Goal: Obtain resource: Obtain resource

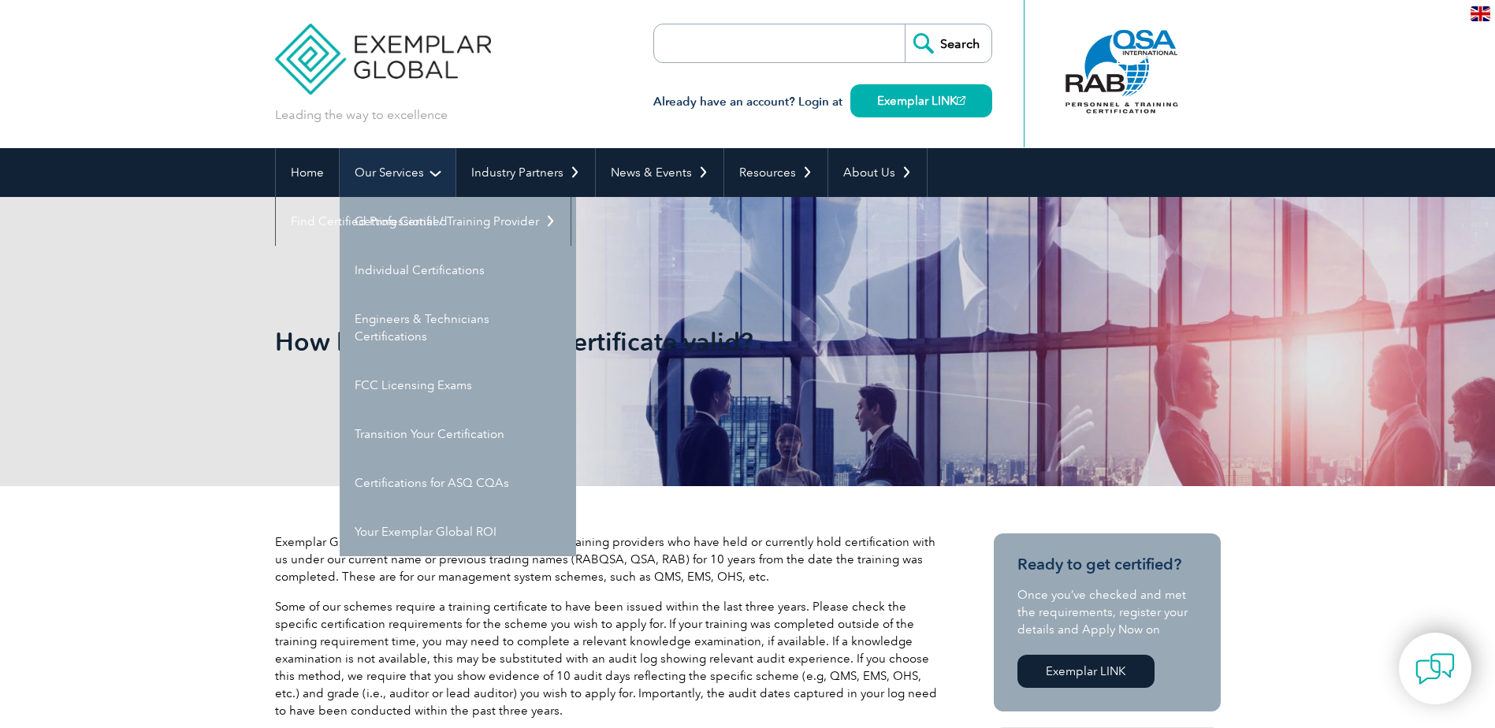
click at [382, 173] on link "Our Services" at bounding box center [398, 172] width 116 height 49
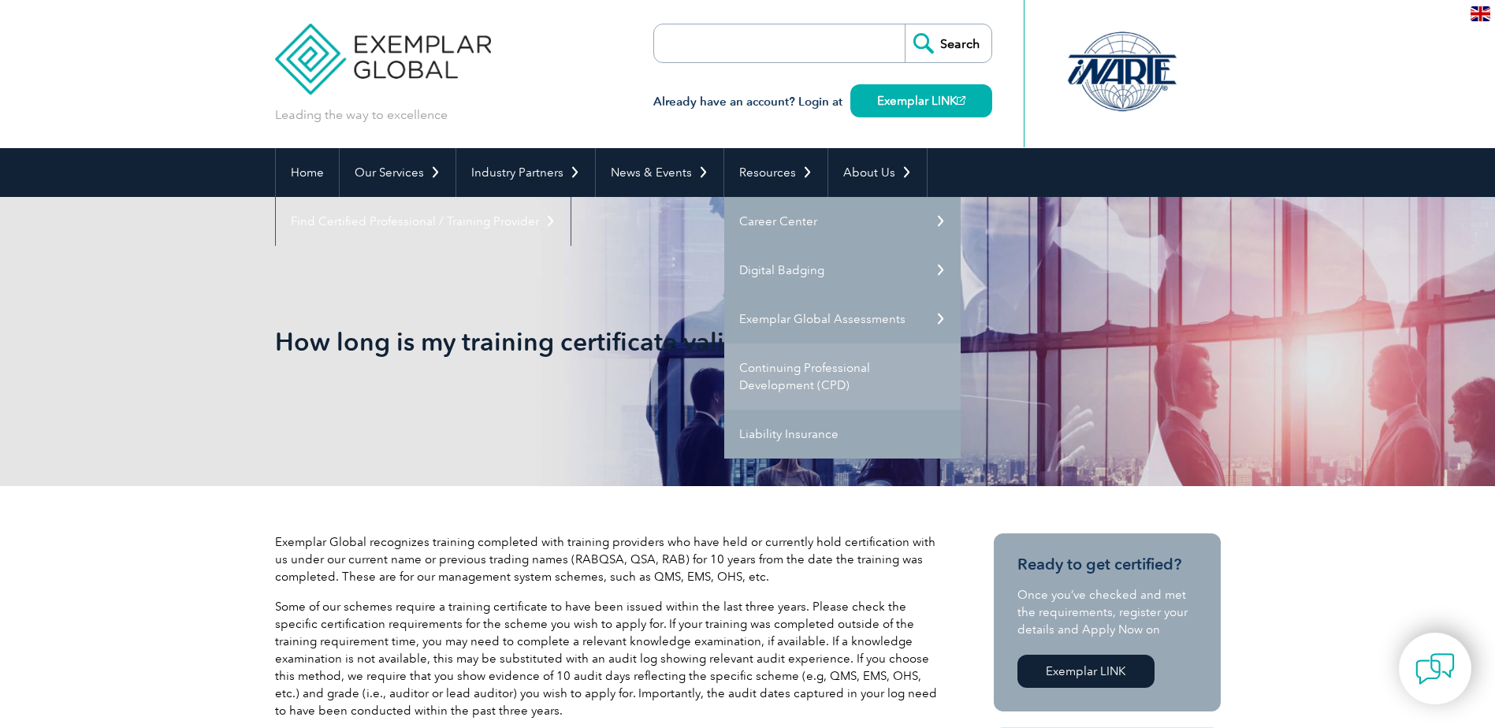
click at [750, 376] on link "Continuing Professional Development (CPD)" at bounding box center [842, 377] width 236 height 66
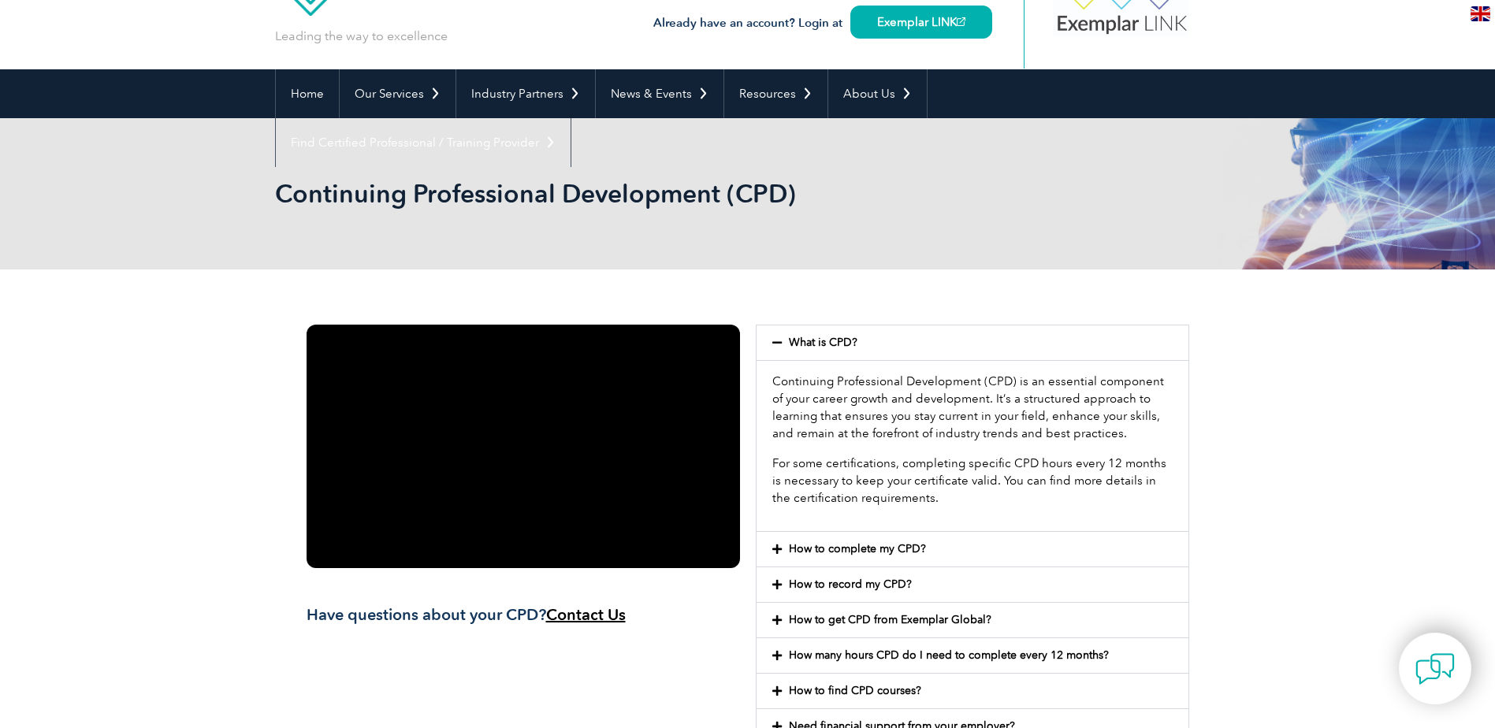
scroll to position [158, 0]
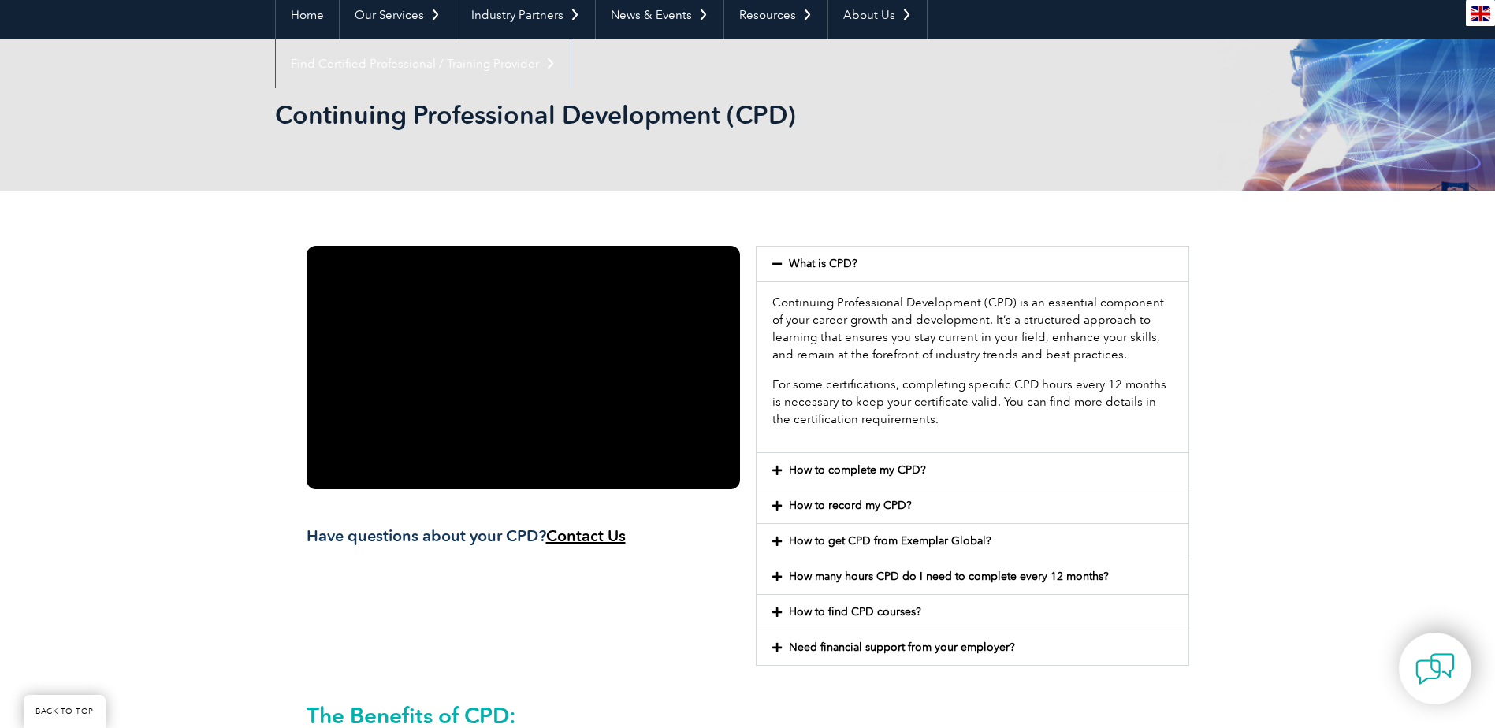
click at [805, 577] on link "How many hours CPD do I need to complete every 12 months?" at bounding box center [949, 576] width 320 height 13
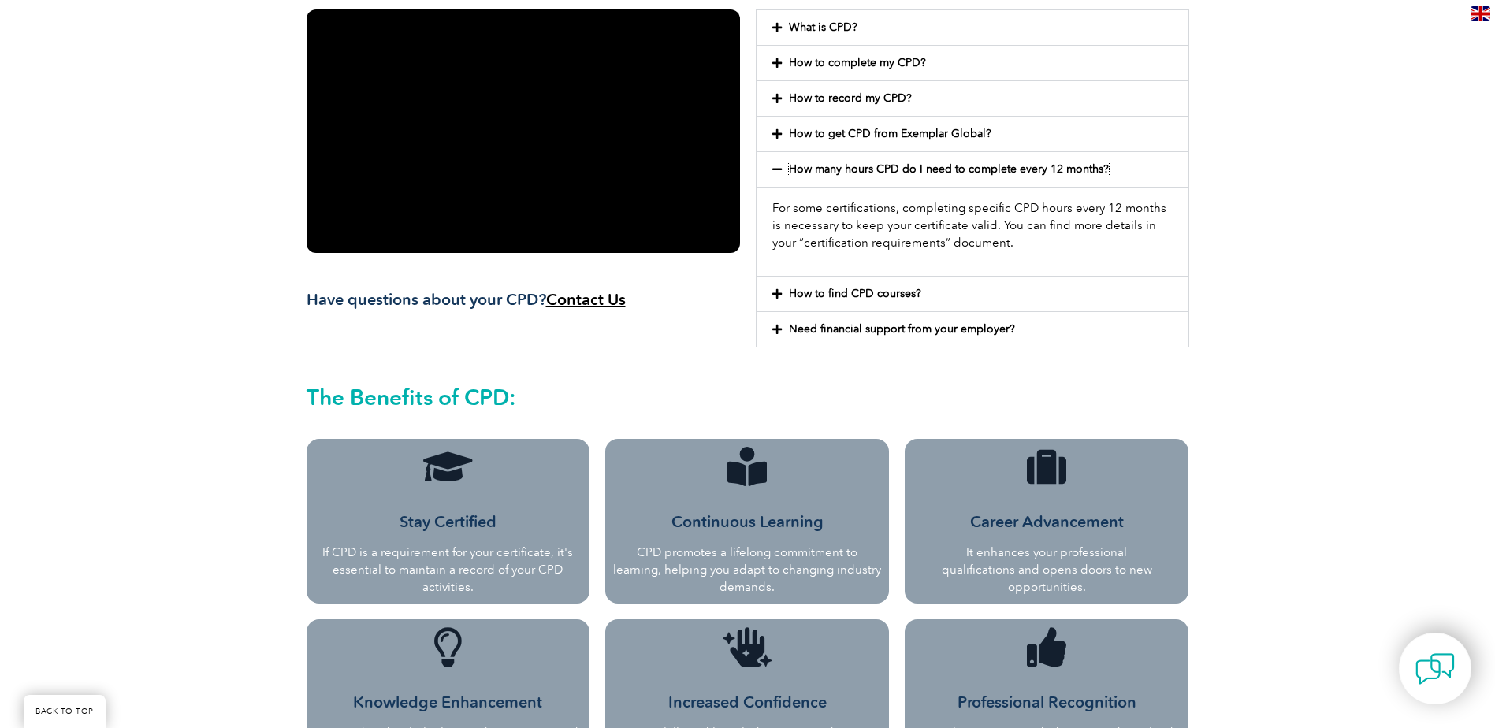
scroll to position [0, 0]
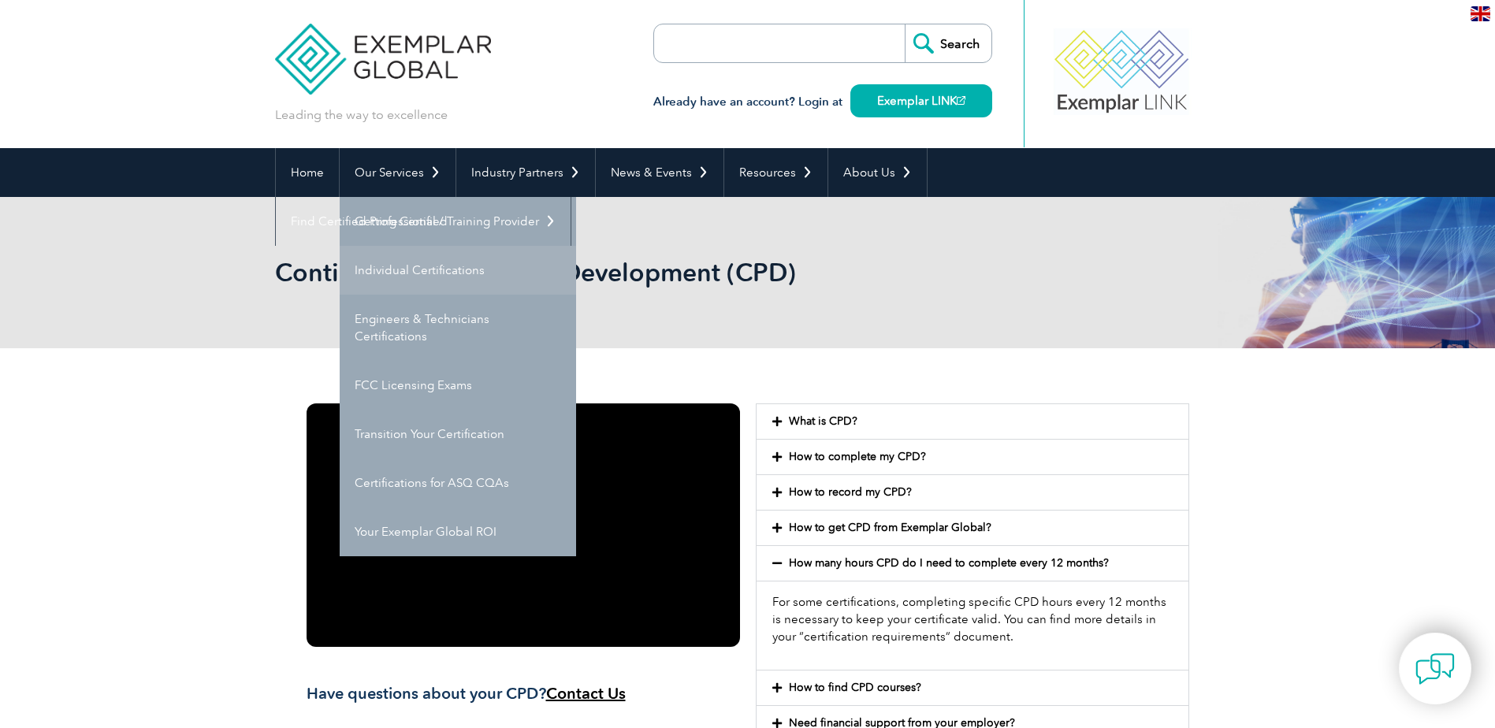
click at [387, 272] on link "Individual Certifications" at bounding box center [458, 270] width 236 height 49
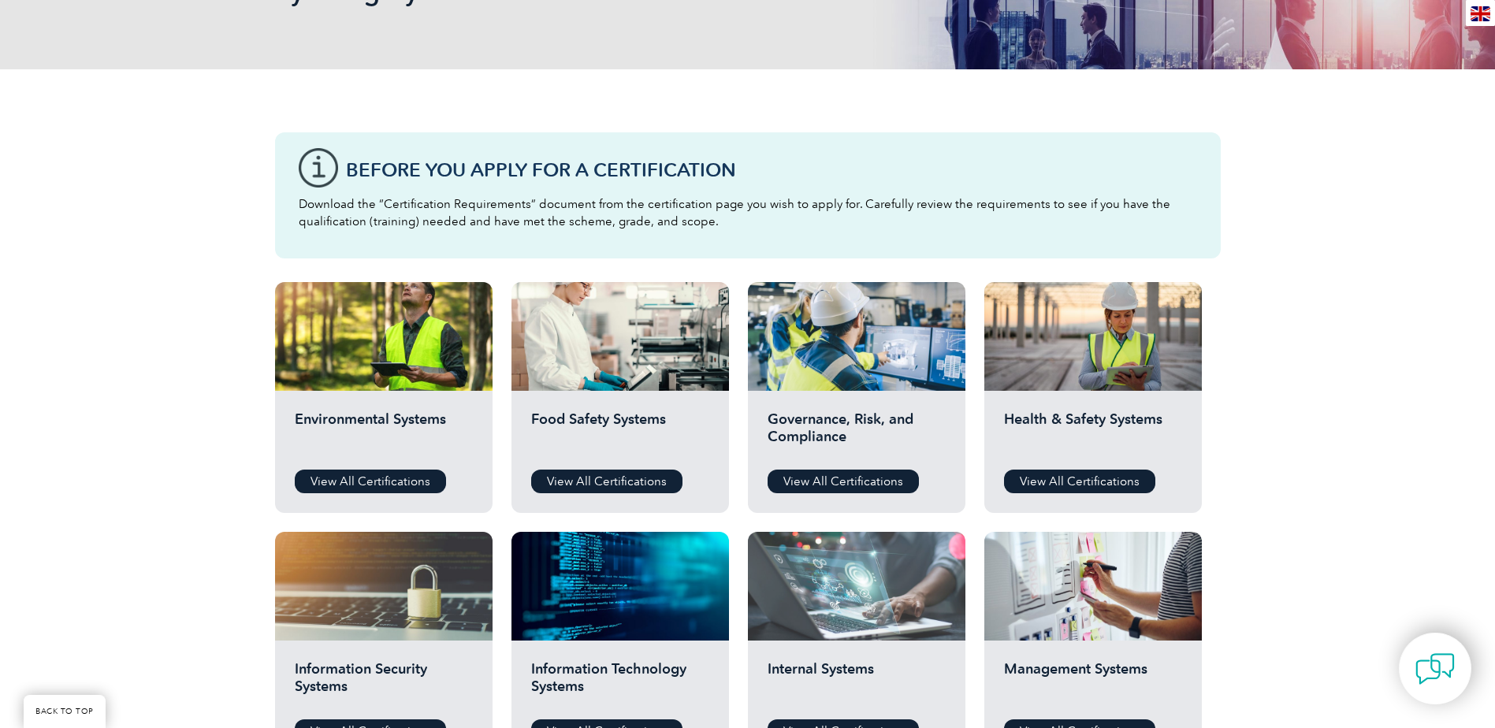
scroll to position [552, 0]
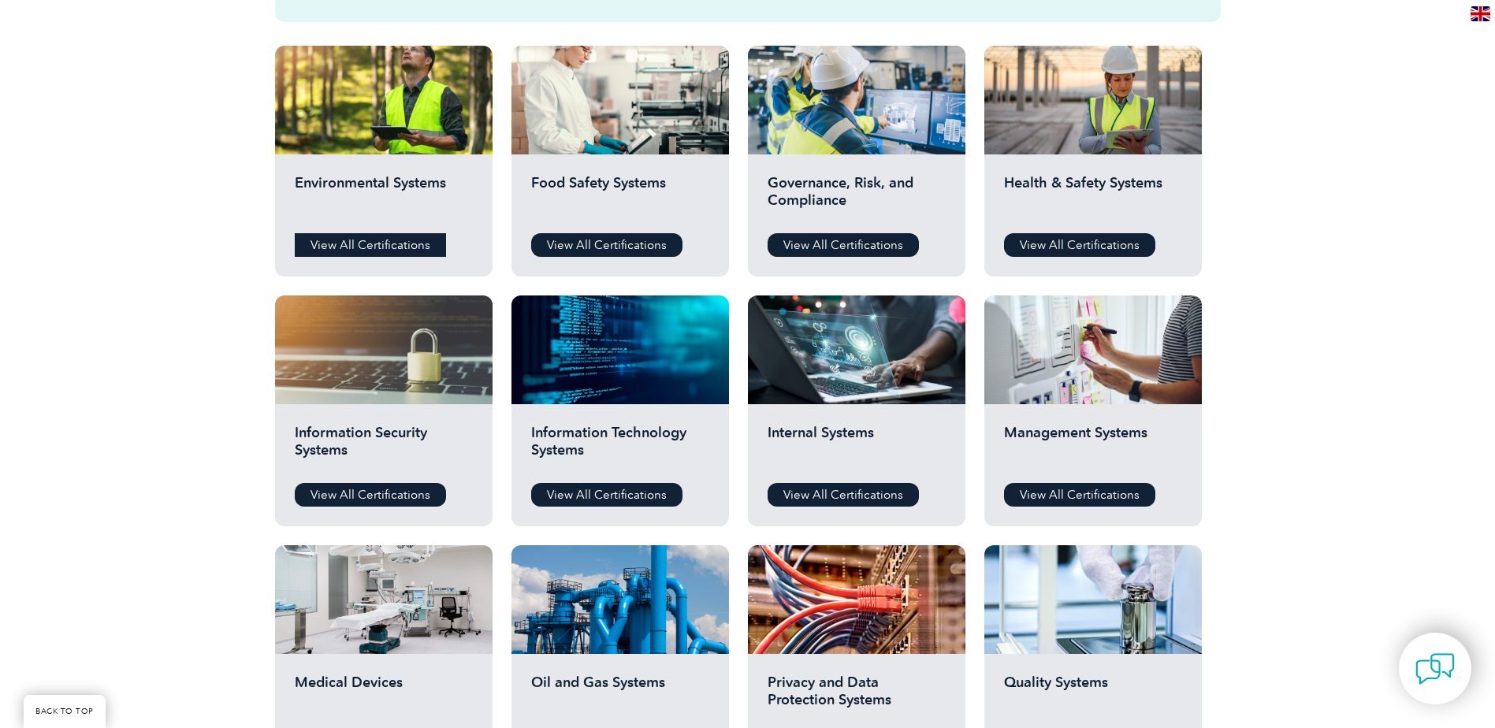
click at [399, 251] on link "View All Certifications" at bounding box center [370, 245] width 151 height 24
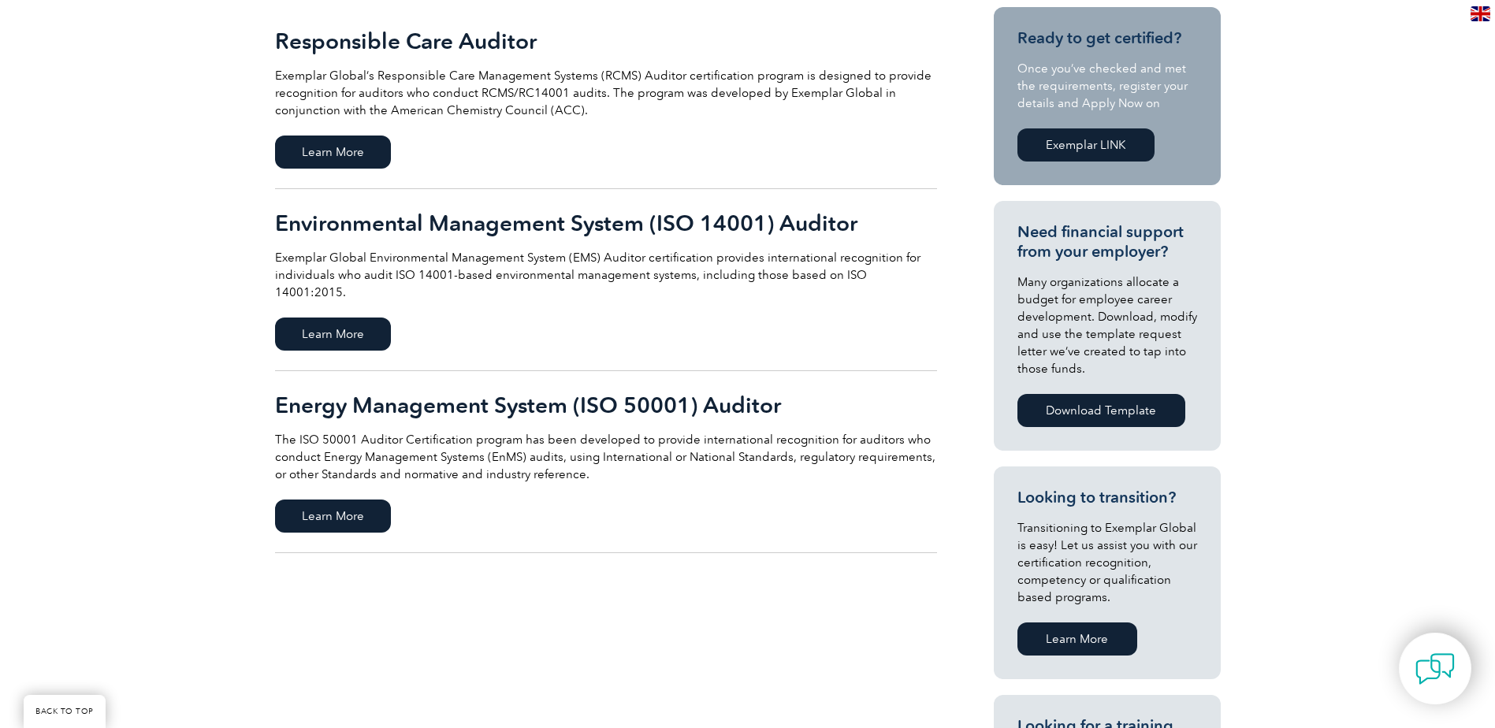
scroll to position [315, 0]
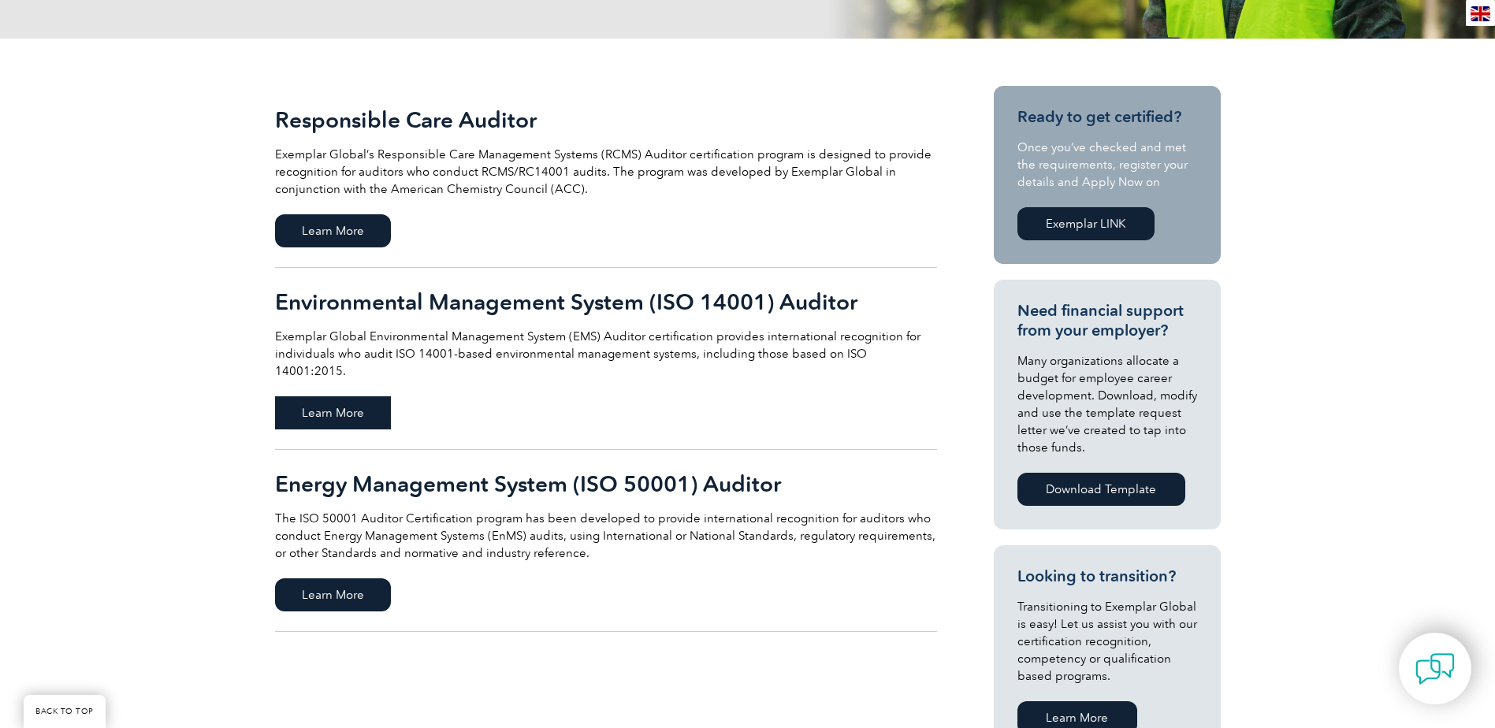
click at [337, 396] on span "Learn More" at bounding box center [333, 412] width 116 height 33
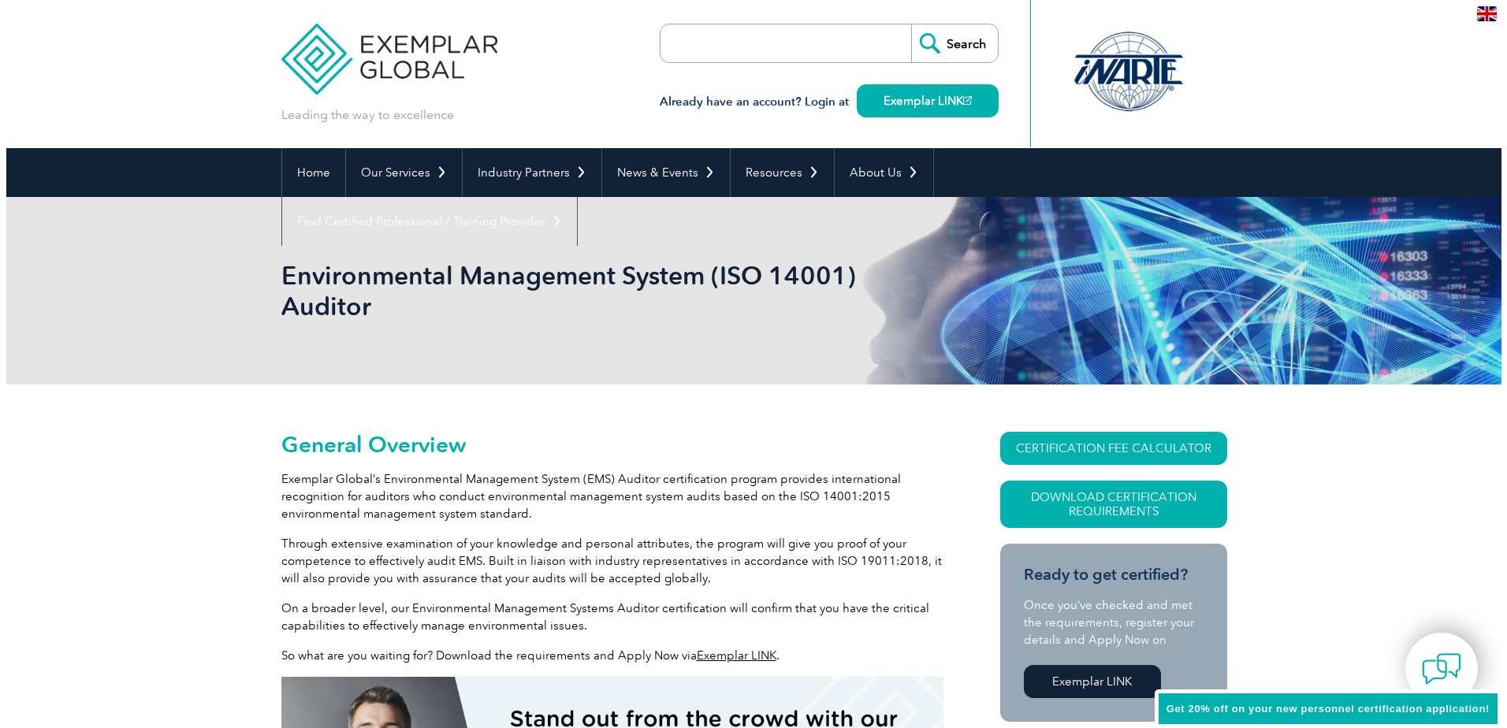
scroll to position [158, 0]
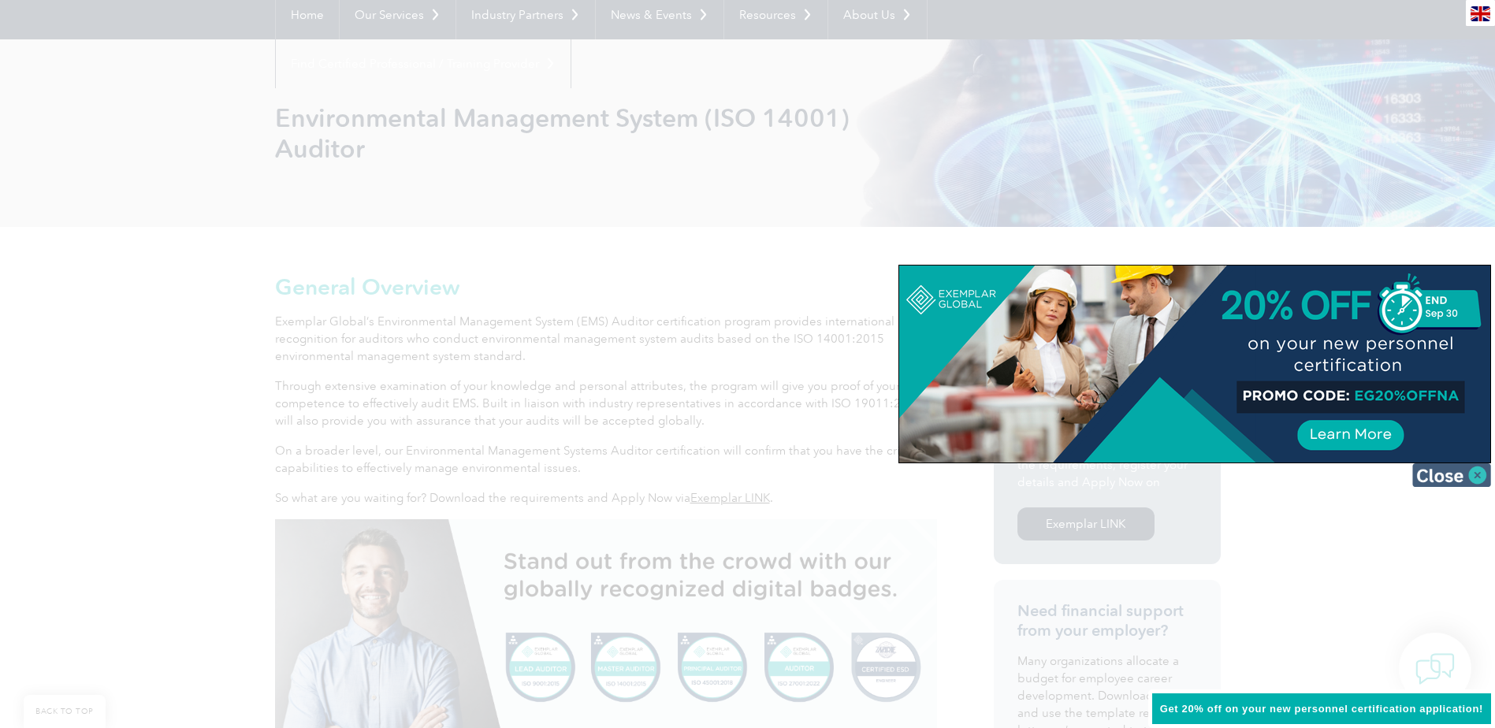
click at [1445, 478] on img at bounding box center [1451, 475] width 79 height 24
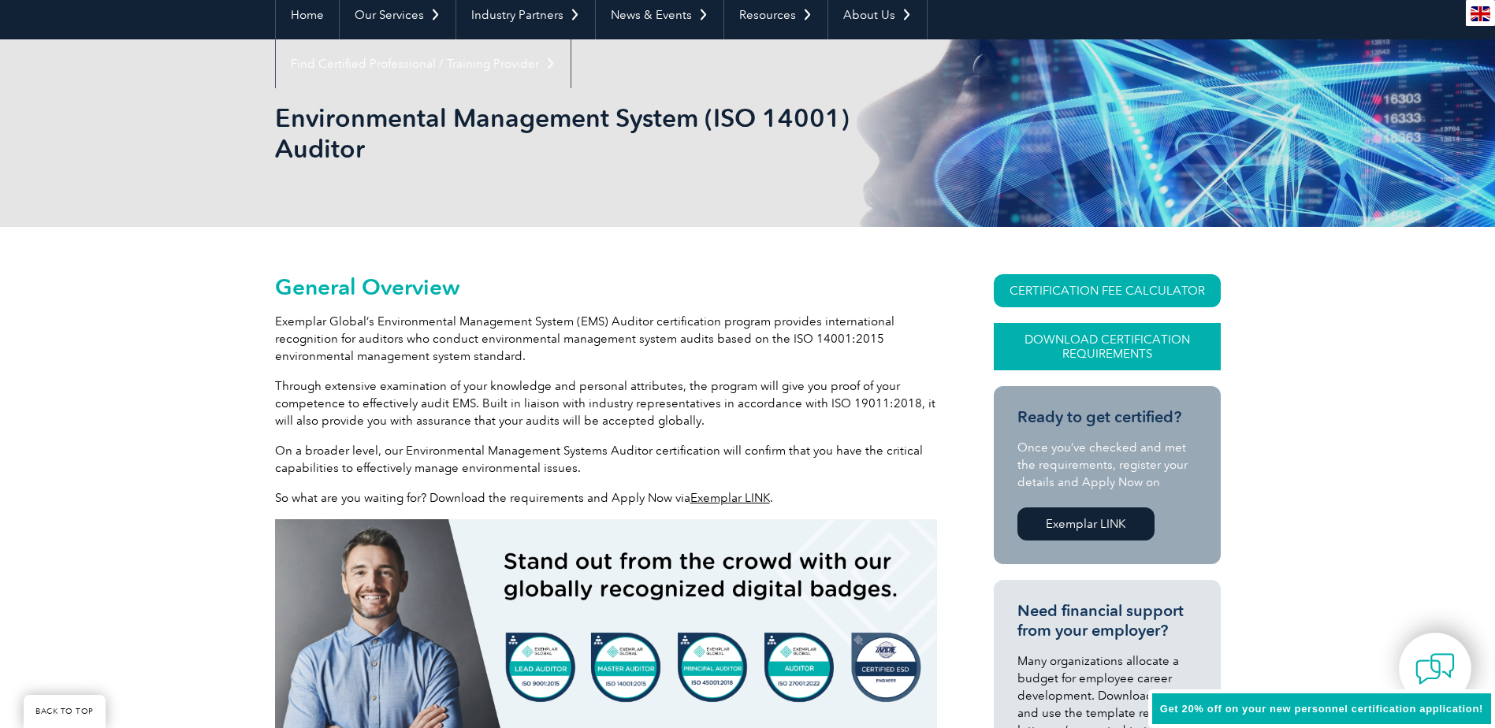
click at [1107, 357] on link "Download Certification Requirements" at bounding box center [1107, 346] width 227 height 47
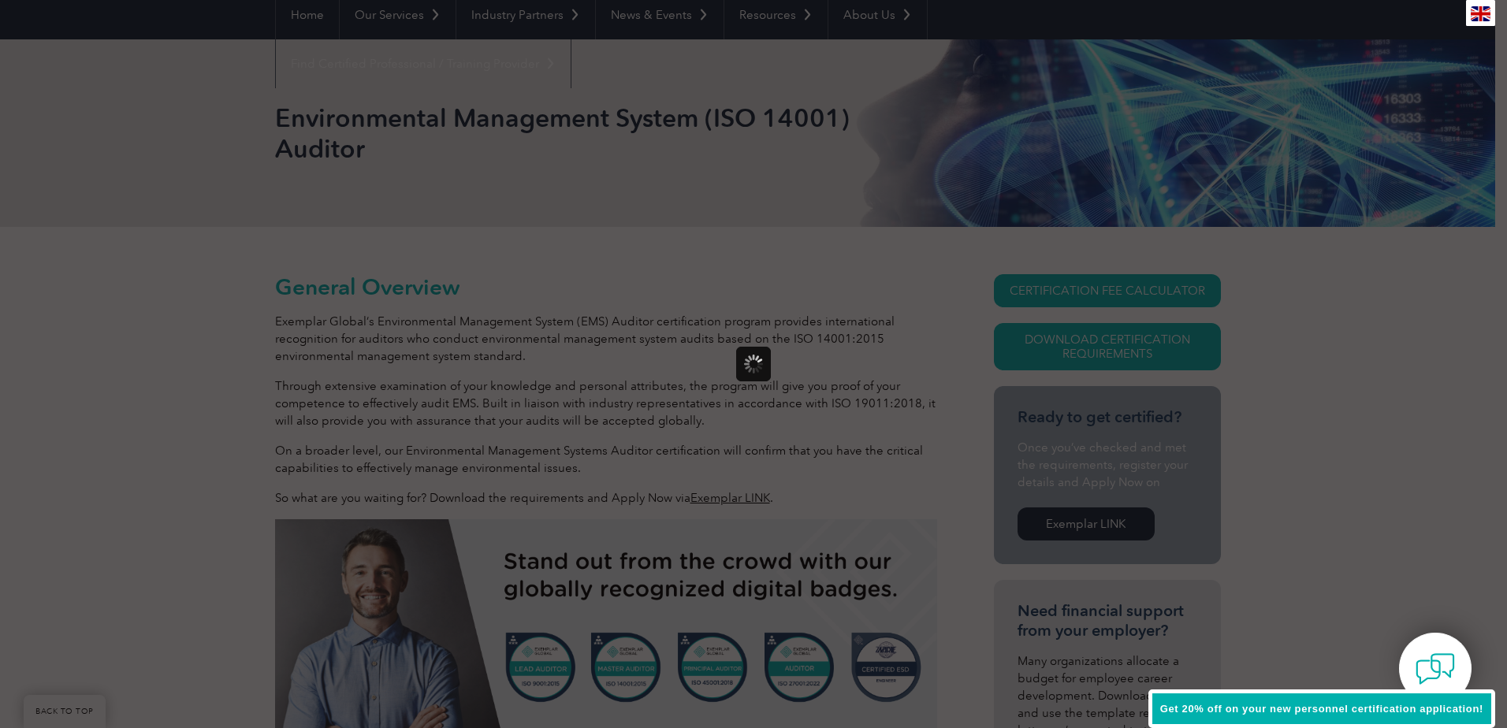
scroll to position [0, 0]
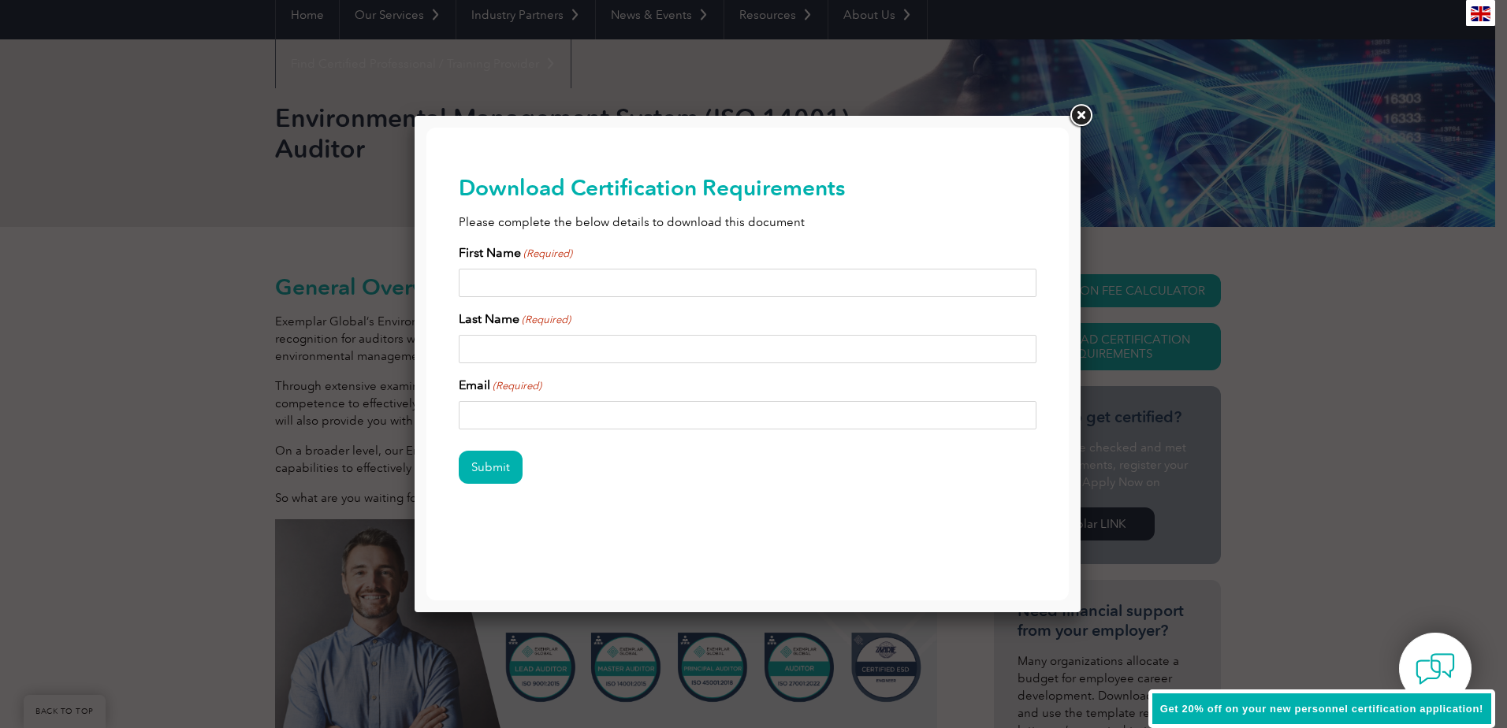
click at [695, 282] on input "First Name (Required)" at bounding box center [748, 283] width 579 height 28
type input "Jenny"
type input "Luk"
type input "jenny.luk@erm.com"
click at [489, 463] on input "Submit" at bounding box center [491, 467] width 64 height 33
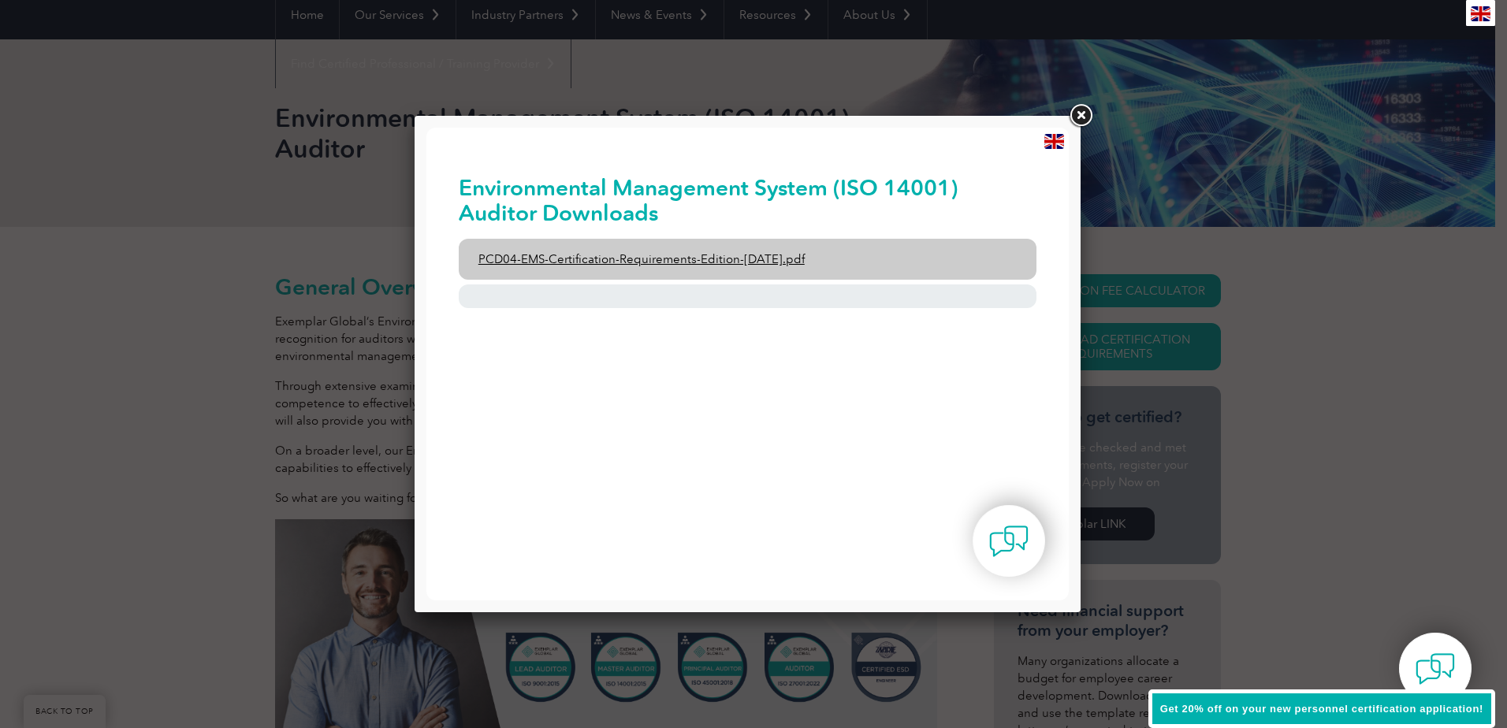
click at [641, 260] on link "PCD04-EMS-Certification-Requirements-Edition-2-April-2022.pdf" at bounding box center [748, 259] width 579 height 41
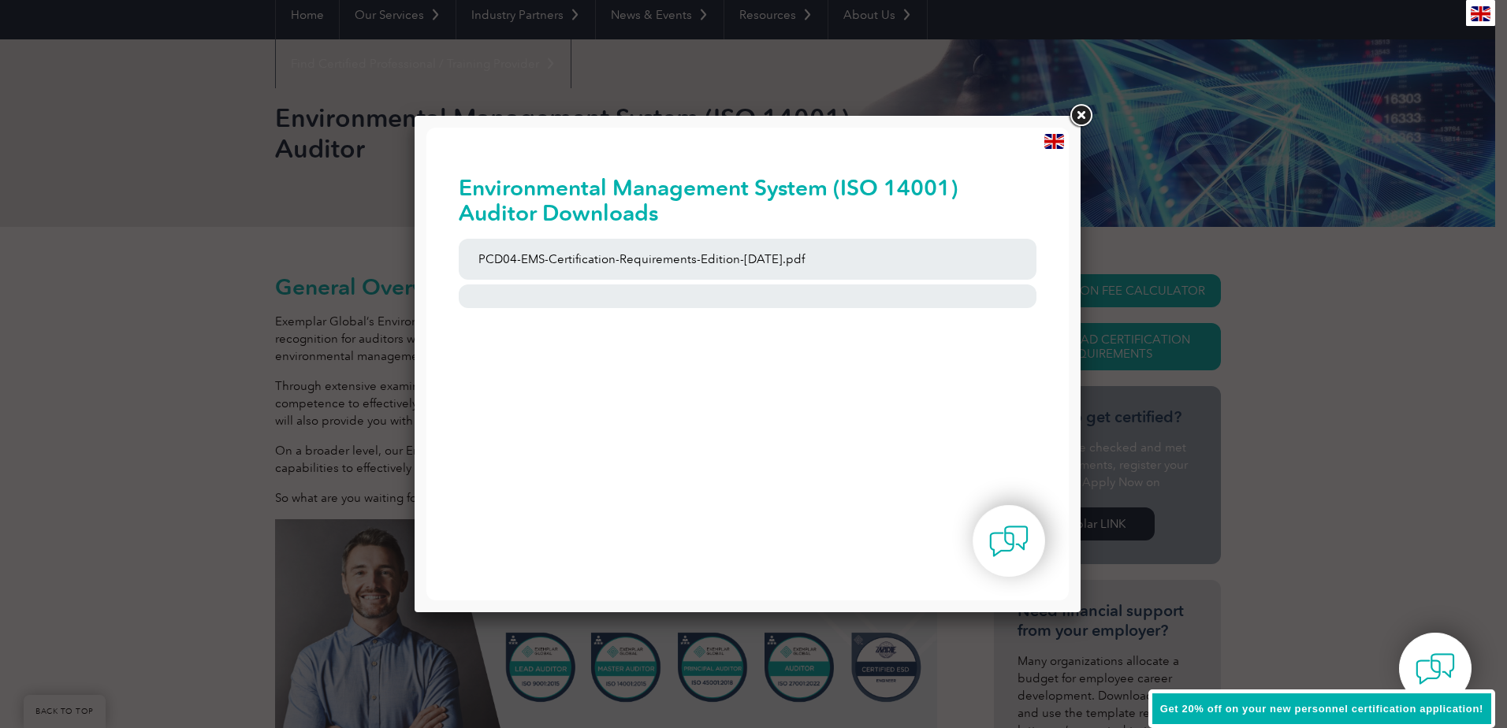
click at [1071, 111] on link at bounding box center [1080, 116] width 28 height 28
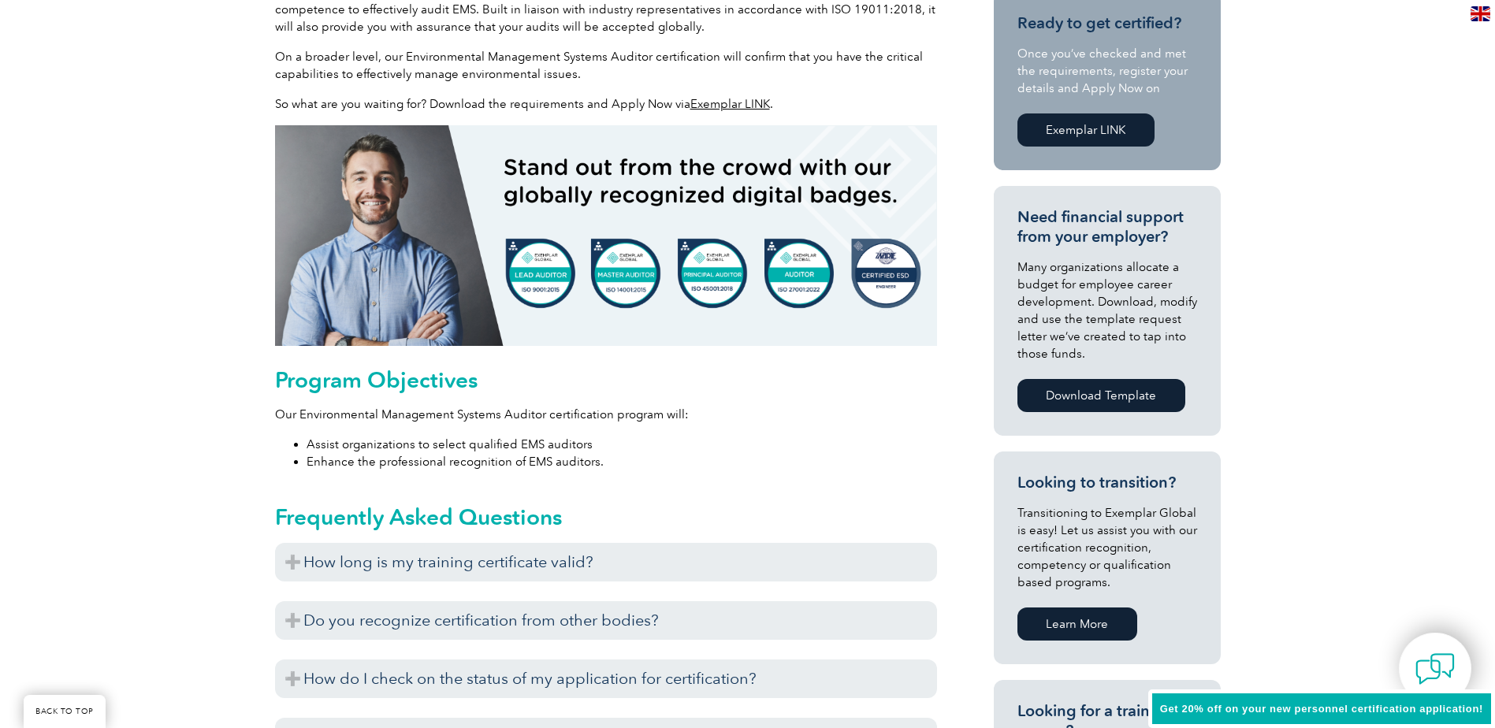
scroll to position [709, 0]
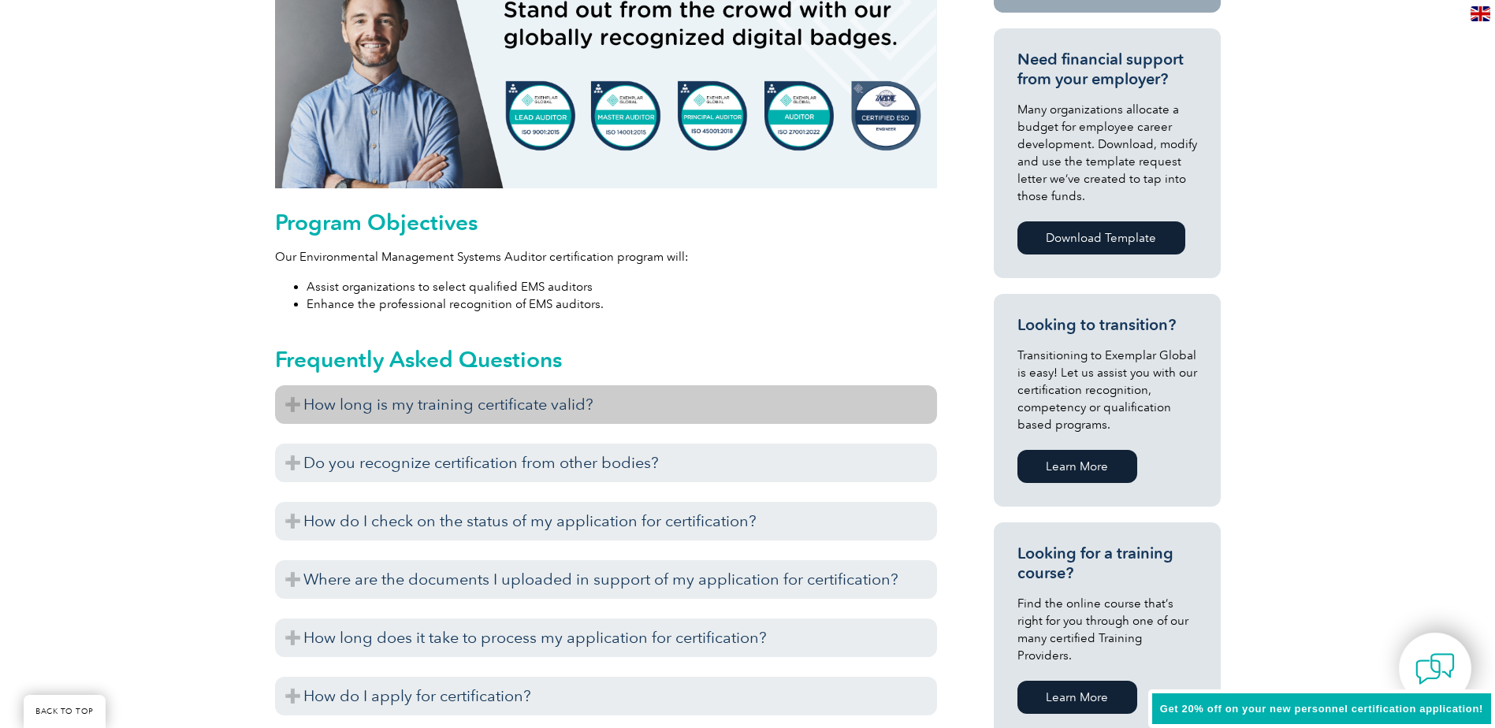
click at [288, 403] on h3 "How long is my training certificate valid?" at bounding box center [606, 404] width 662 height 39
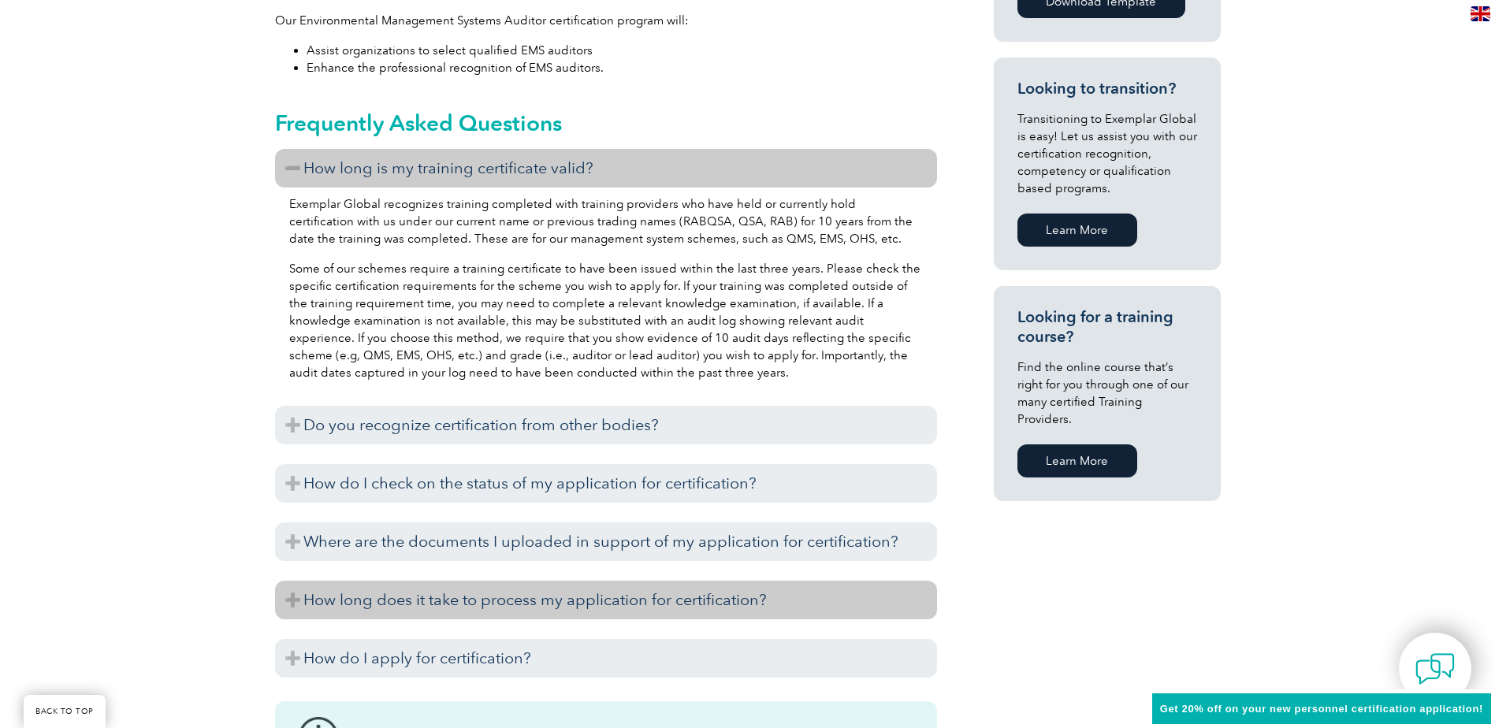
scroll to position [1025, 0]
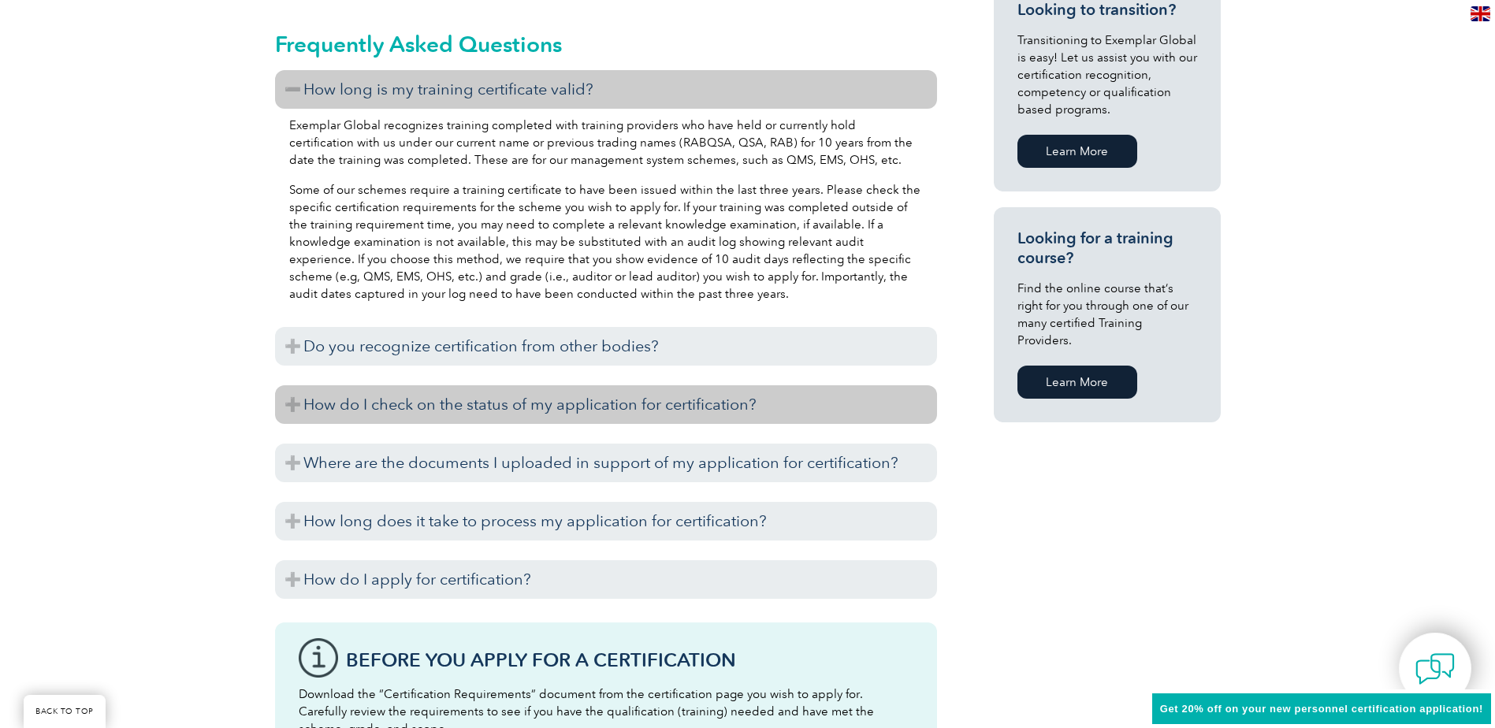
click at [299, 404] on h3 "How do I check on the status of my application for certification?" at bounding box center [606, 404] width 662 height 39
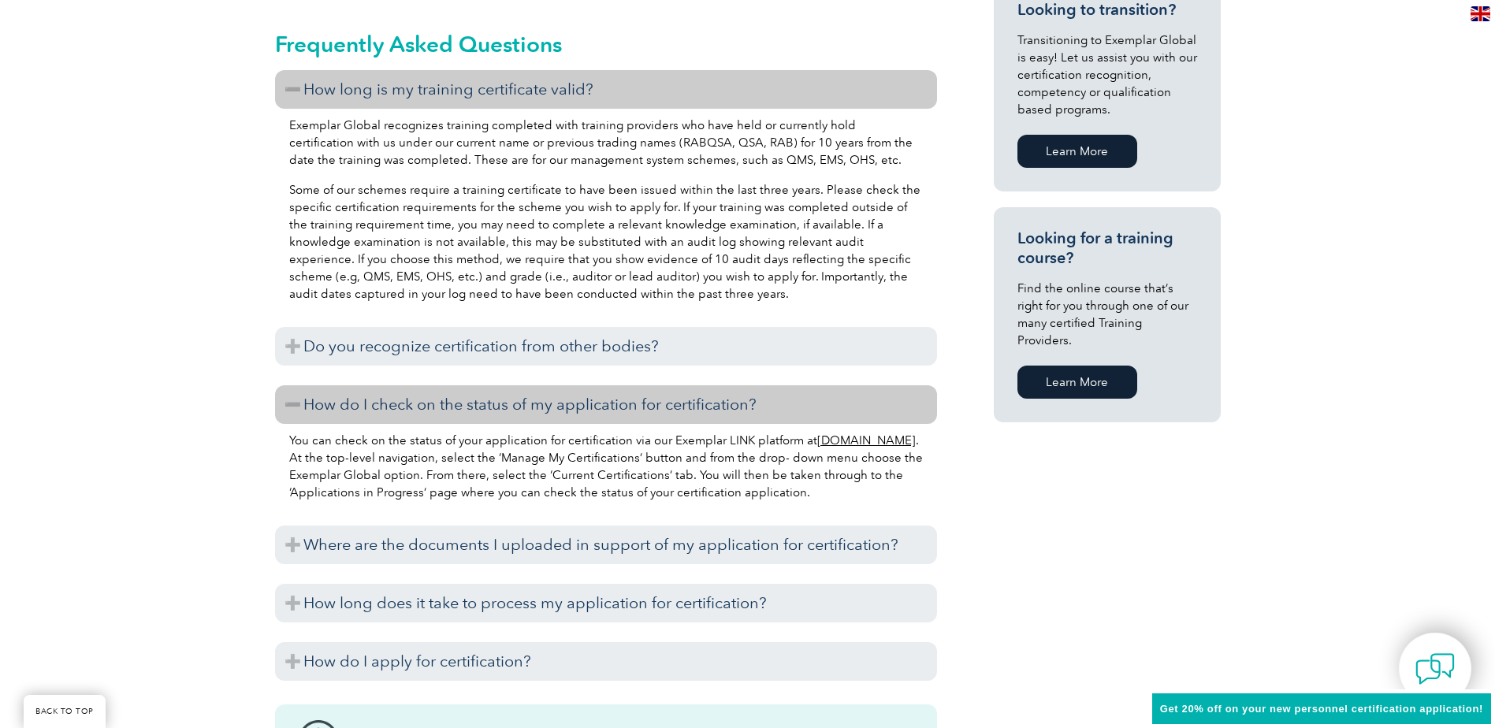
scroll to position [1182, 0]
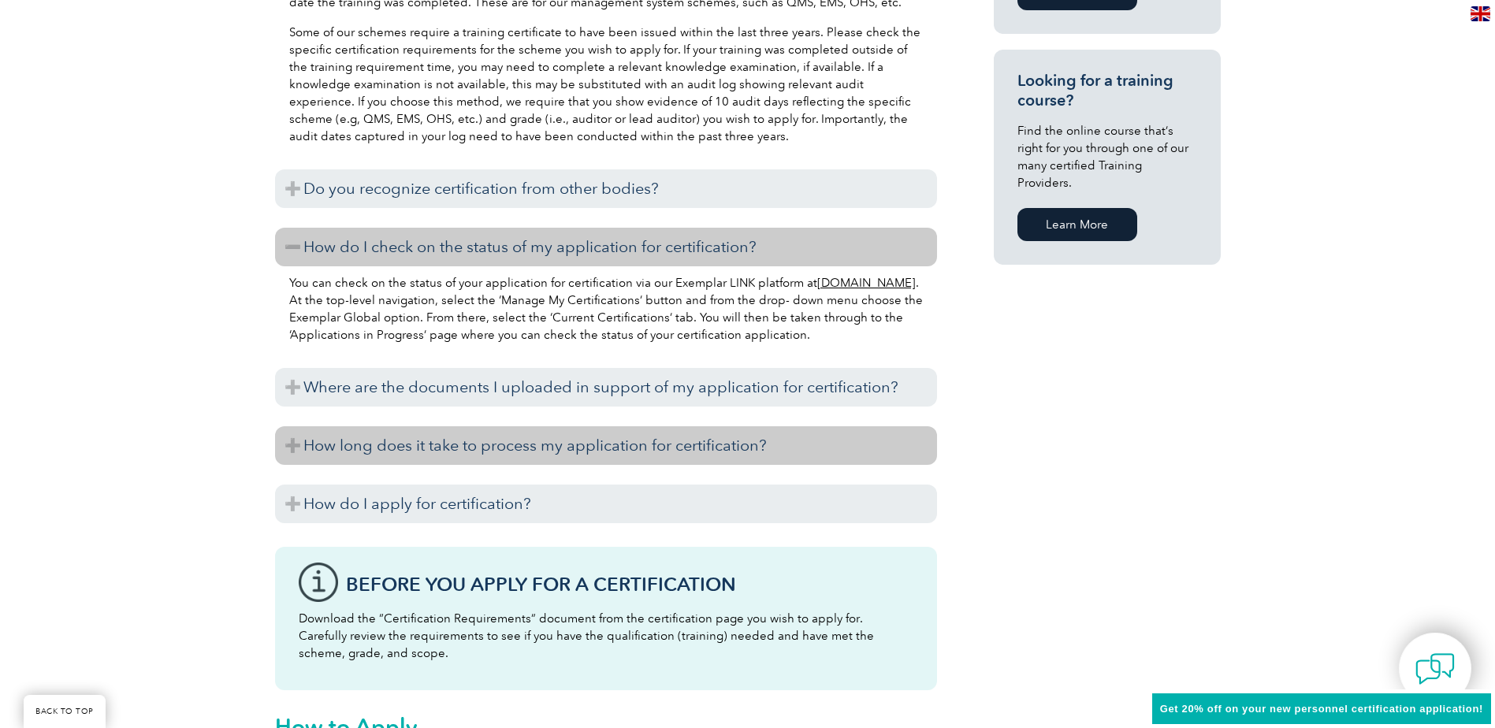
click at [290, 443] on h3 "How long does it take to process my application for certification?" at bounding box center [606, 445] width 662 height 39
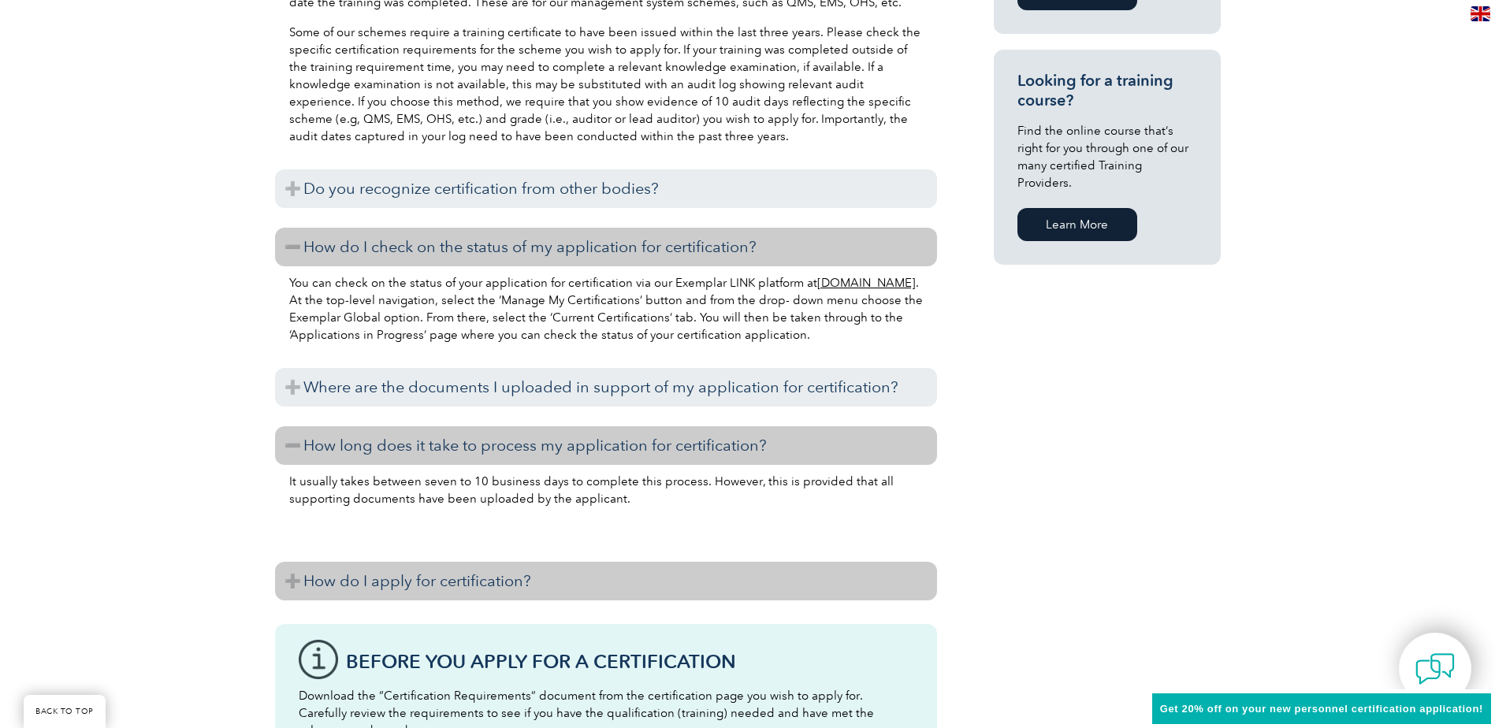
click at [288, 582] on h3 "How do I apply for certification?" at bounding box center [606, 581] width 662 height 39
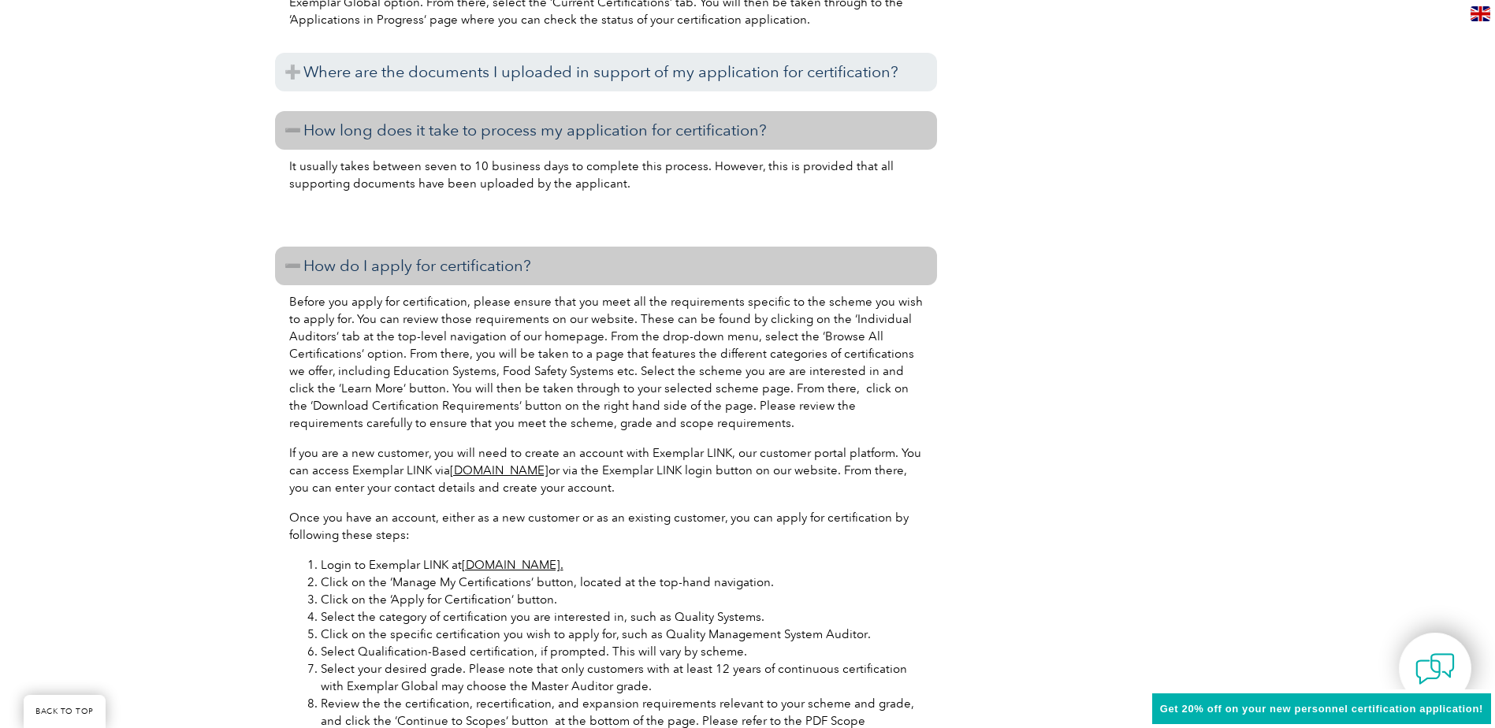
scroll to position [1419, 0]
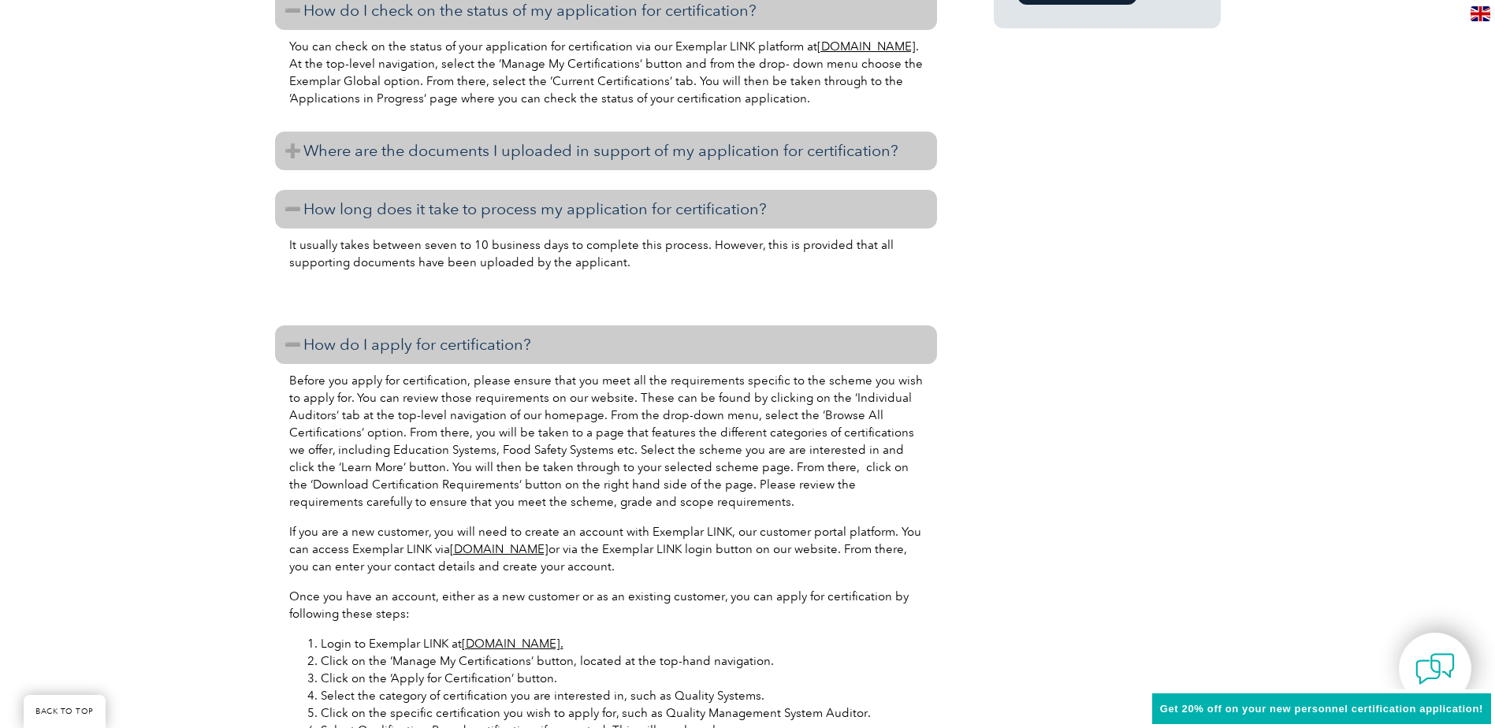
click at [292, 151] on h3 "Where are the documents I uploaded in support of my application for certificati…" at bounding box center [606, 151] width 662 height 39
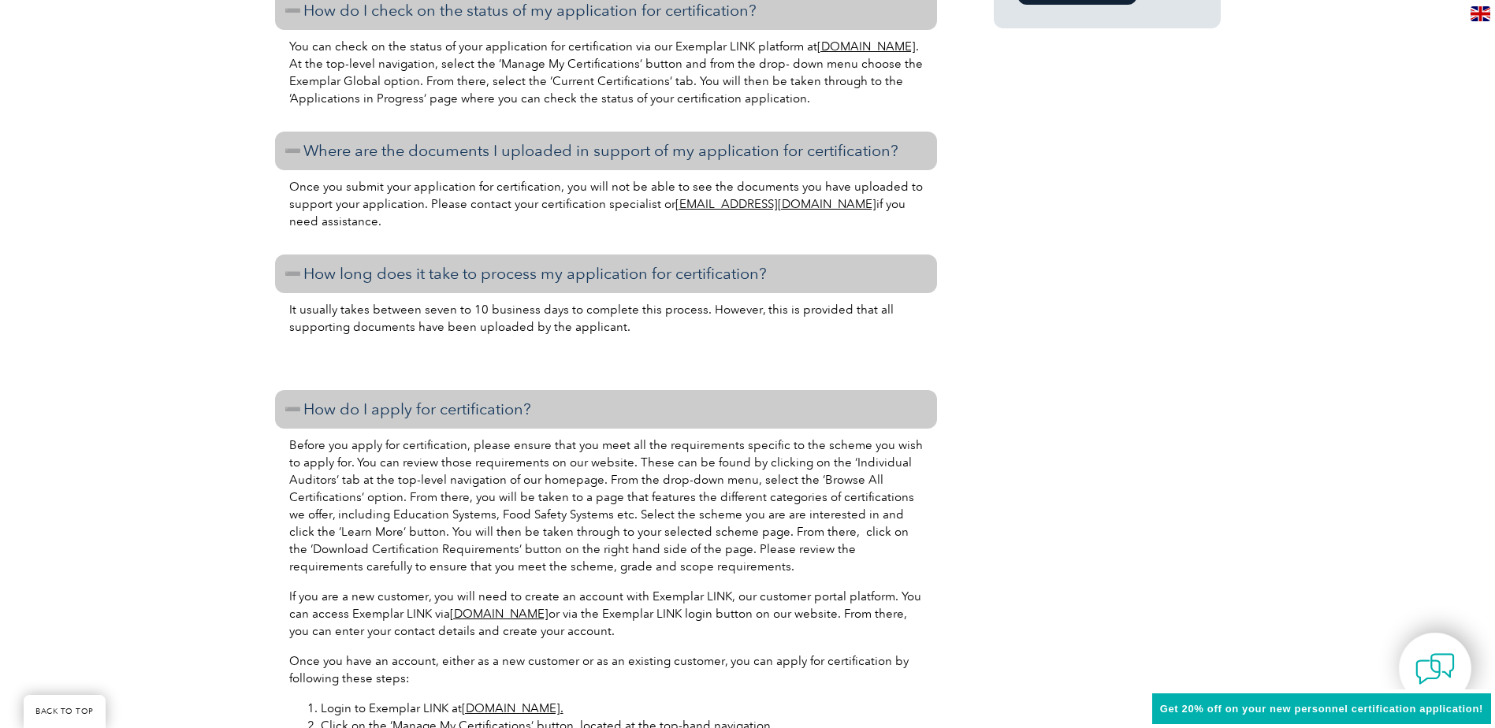
scroll to position [1103, 0]
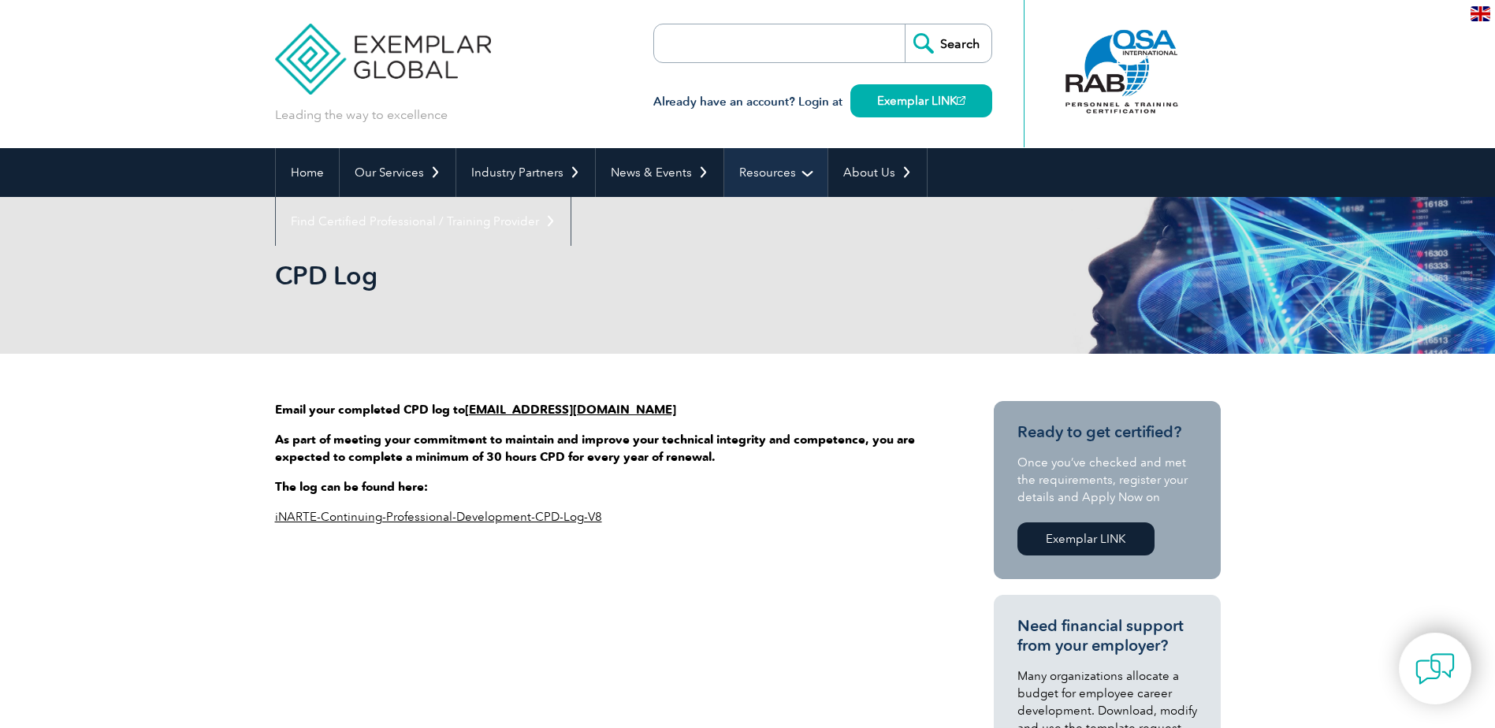
click at [756, 167] on link "Resources" at bounding box center [775, 172] width 103 height 49
click at [773, 172] on link "Resources" at bounding box center [775, 172] width 103 height 49
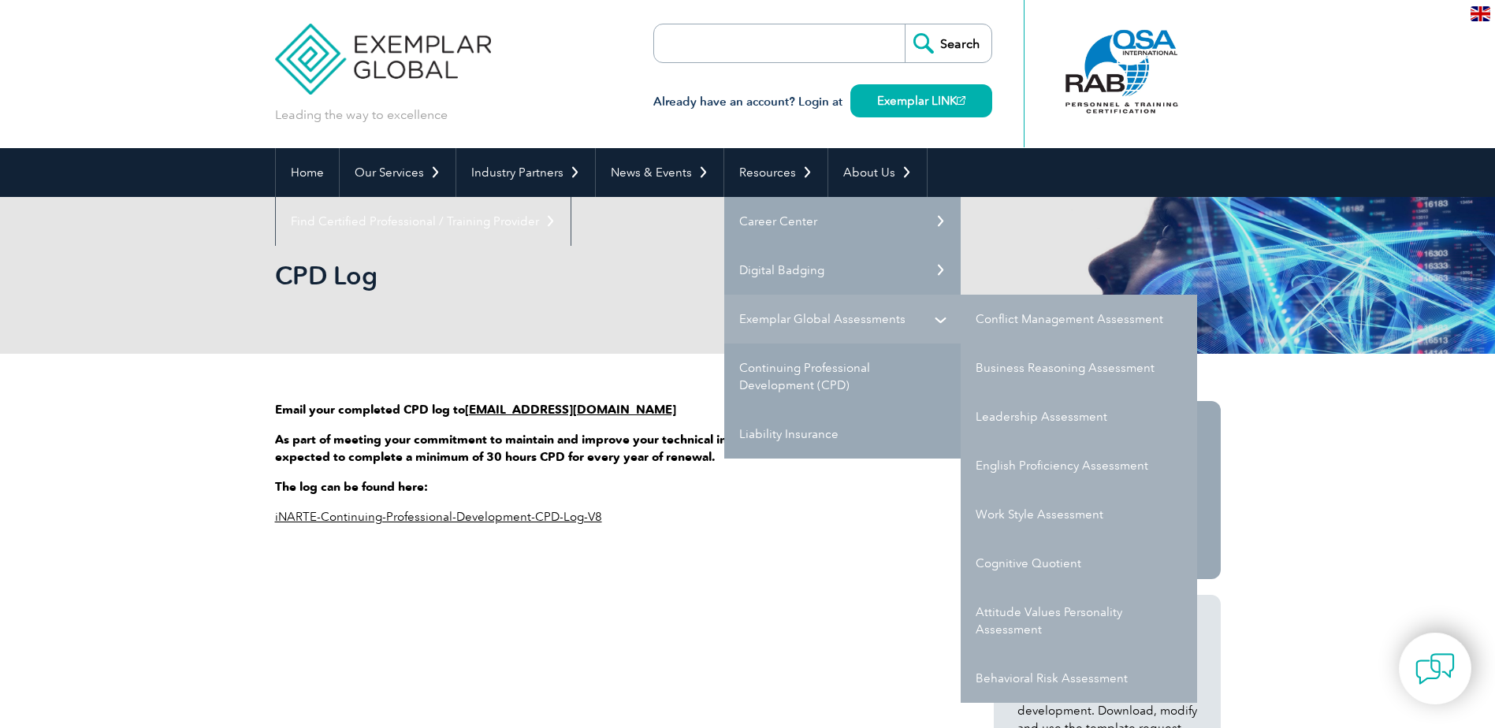
click at [903, 313] on link "Exemplar Global Assessments" at bounding box center [842, 319] width 236 height 49
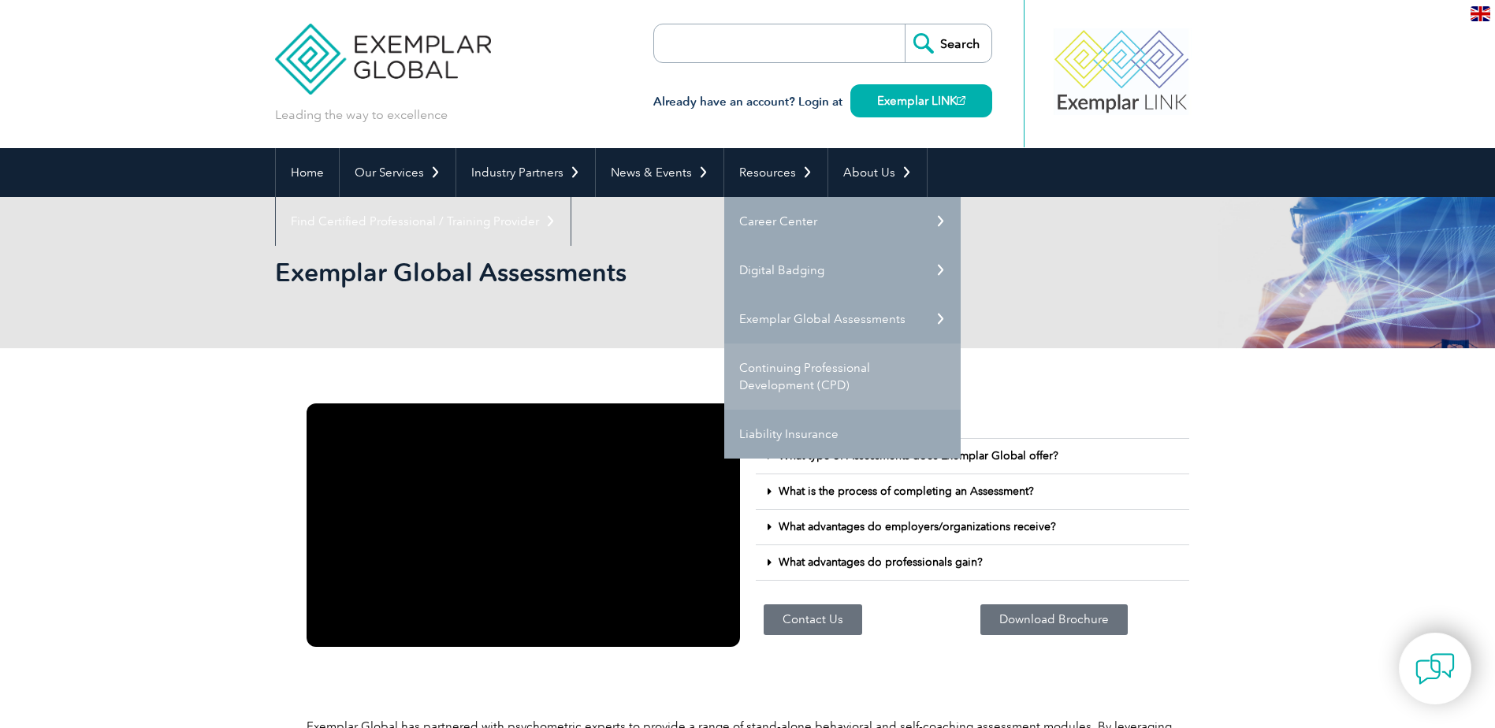
click at [780, 369] on link "Continuing Professional Development (CPD)" at bounding box center [842, 377] width 236 height 66
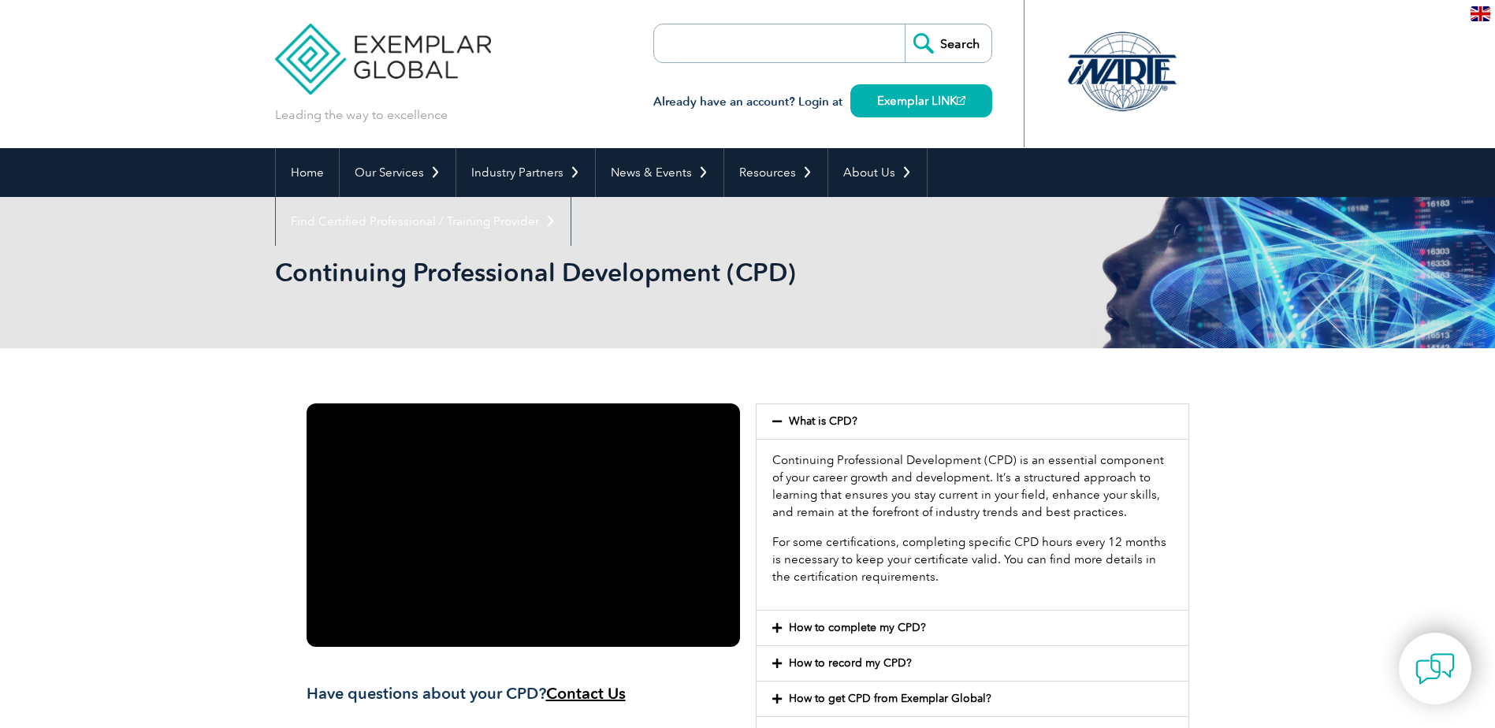
scroll to position [158, 0]
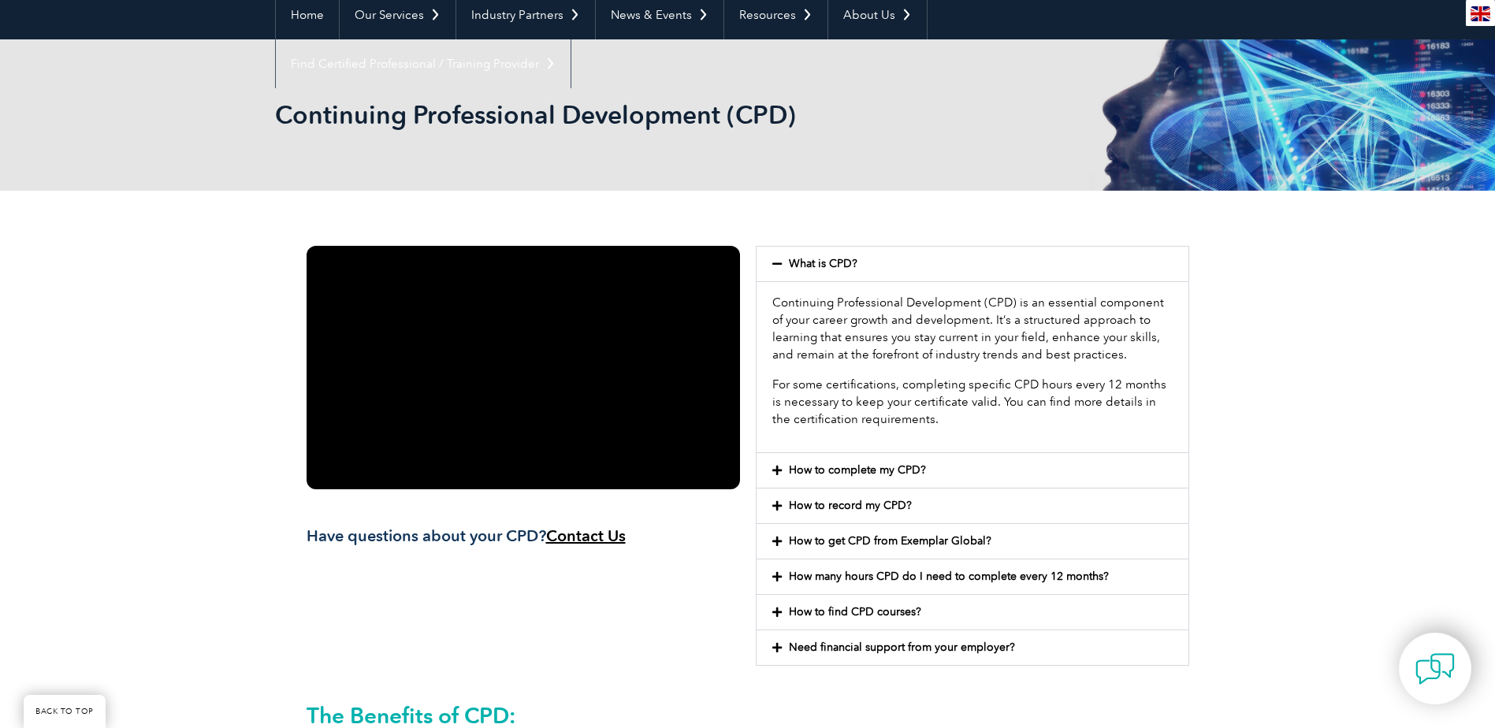
click at [776, 472] on icon at bounding box center [776, 470] width 9 height 11
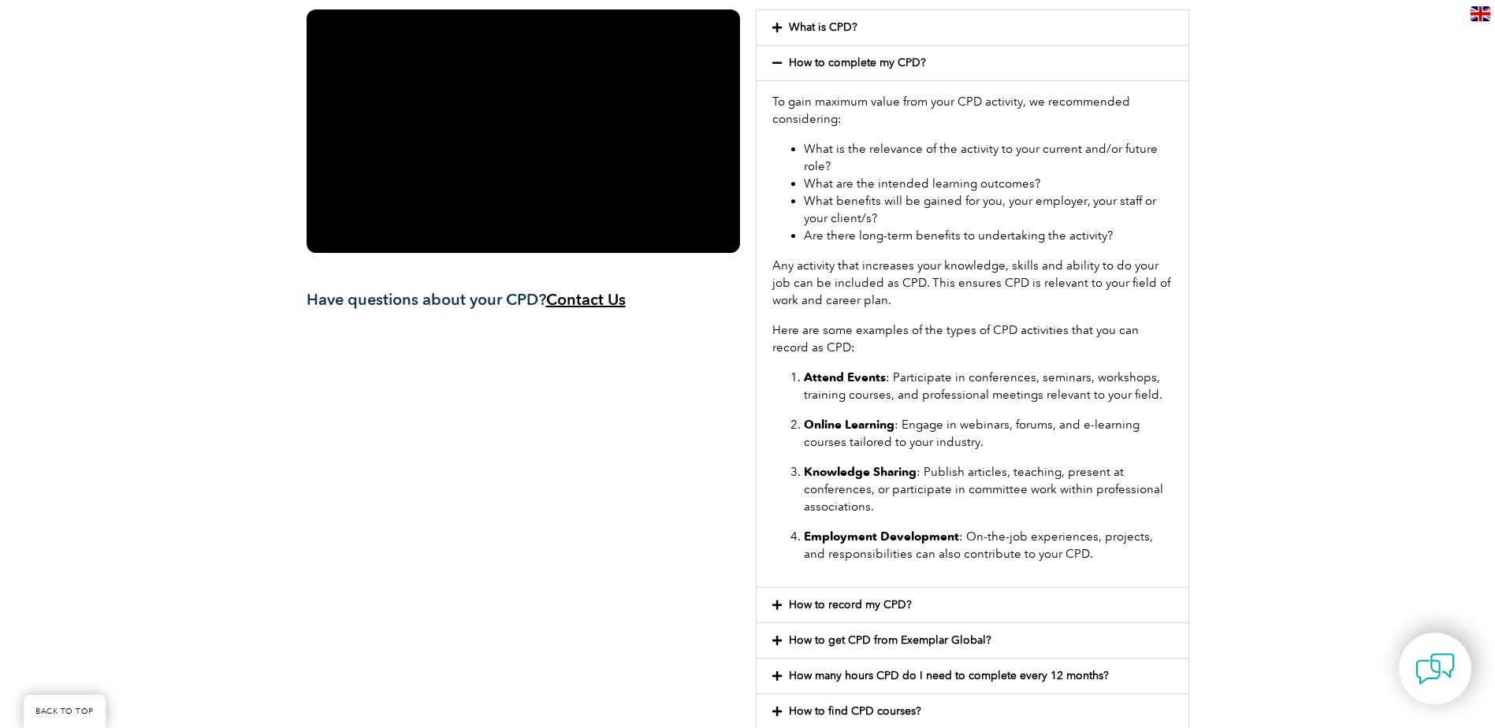
scroll to position [473, 0]
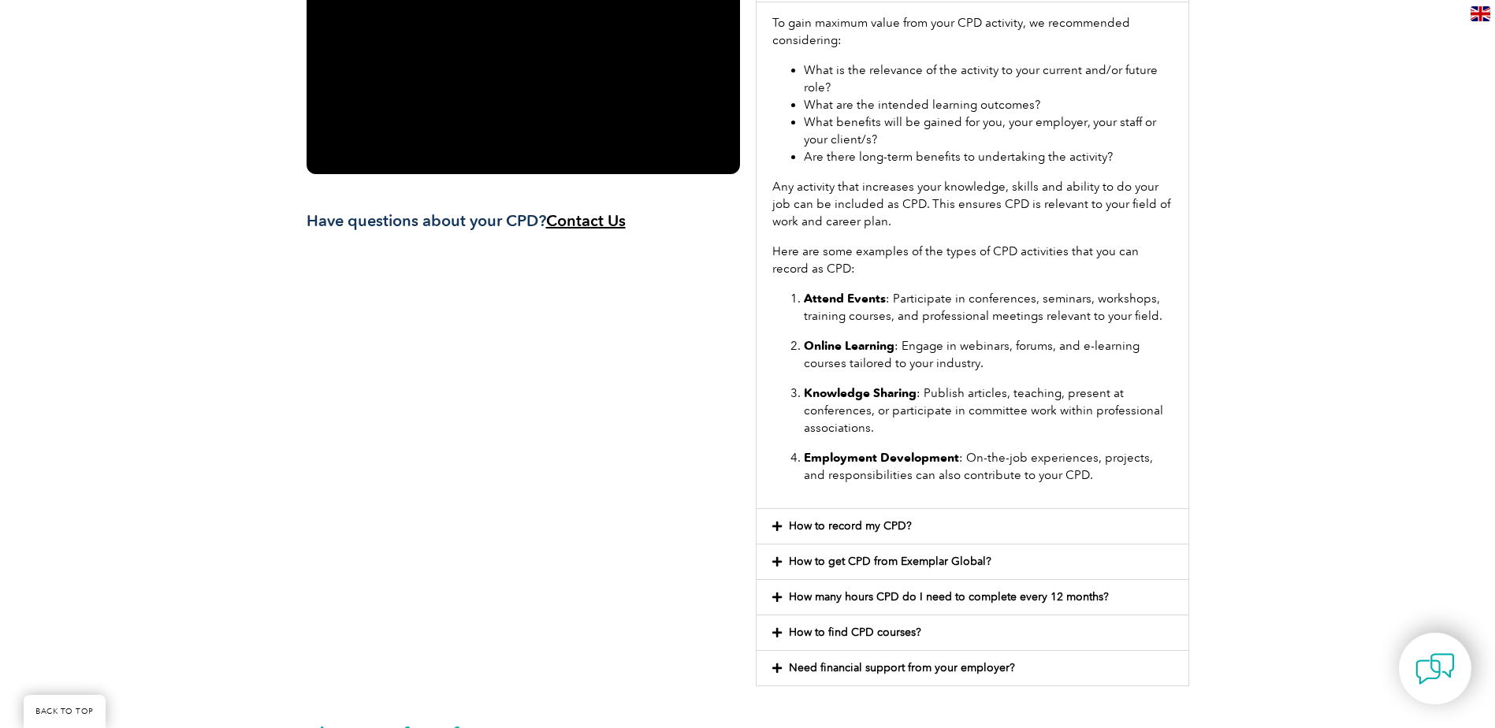
click at [773, 530] on icon at bounding box center [776, 526] width 9 height 11
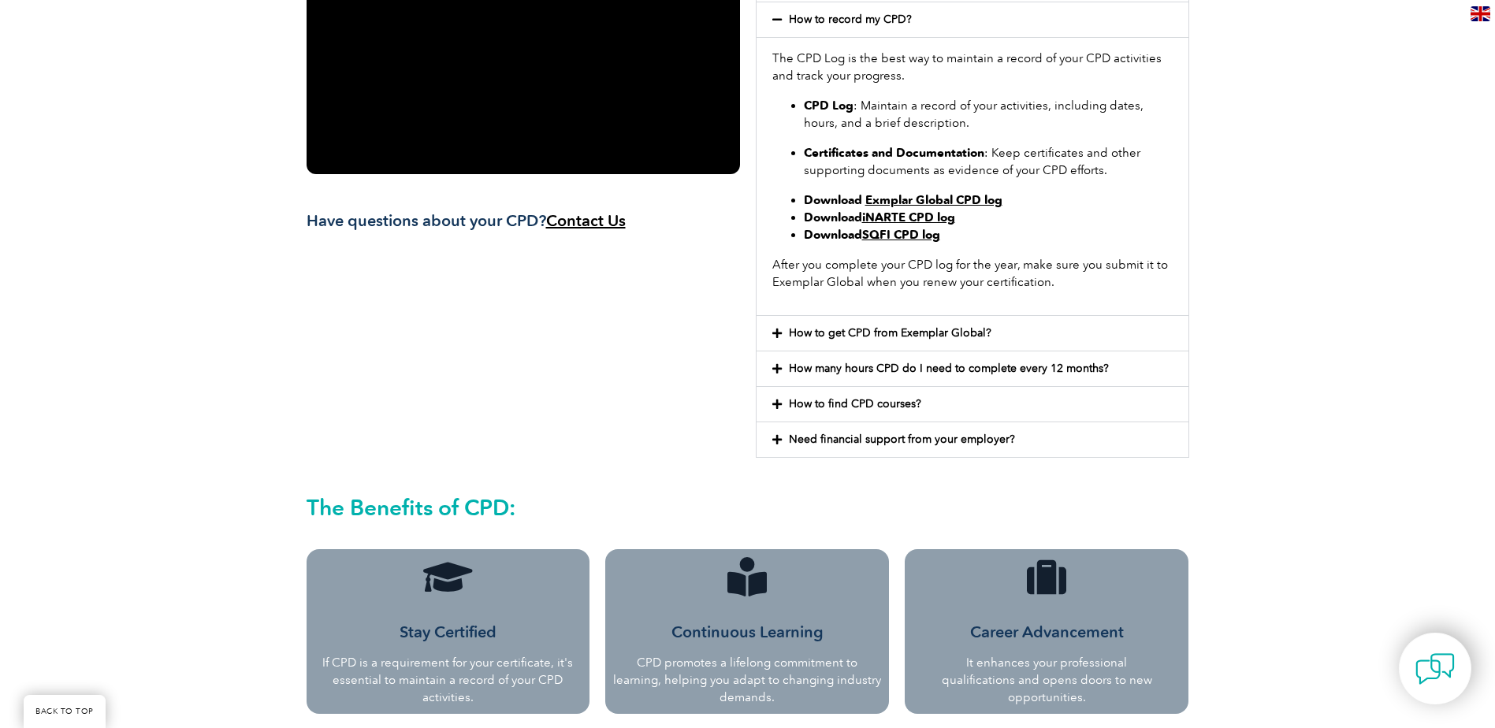
click at [916, 199] on link "Exmplar Global CPD log" at bounding box center [933, 200] width 137 height 14
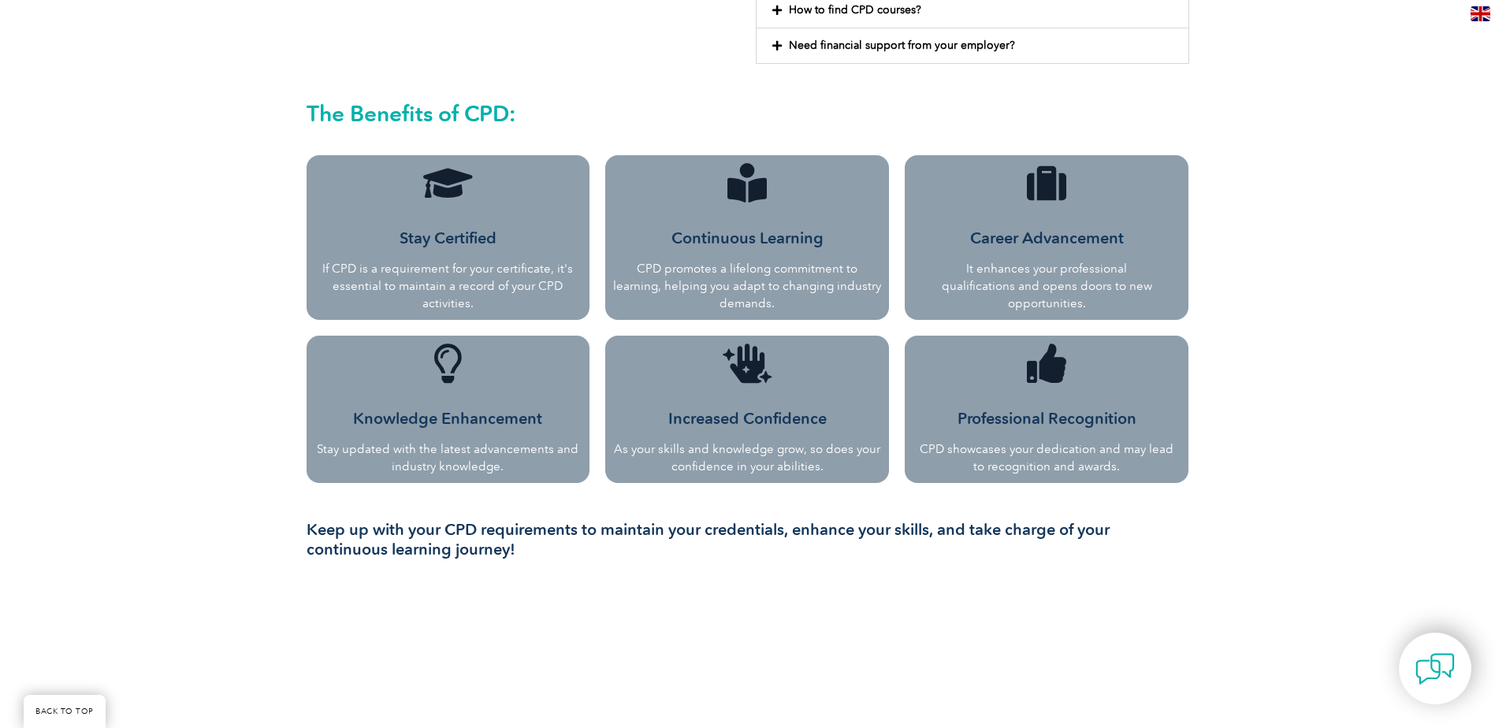
scroll to position [946, 0]
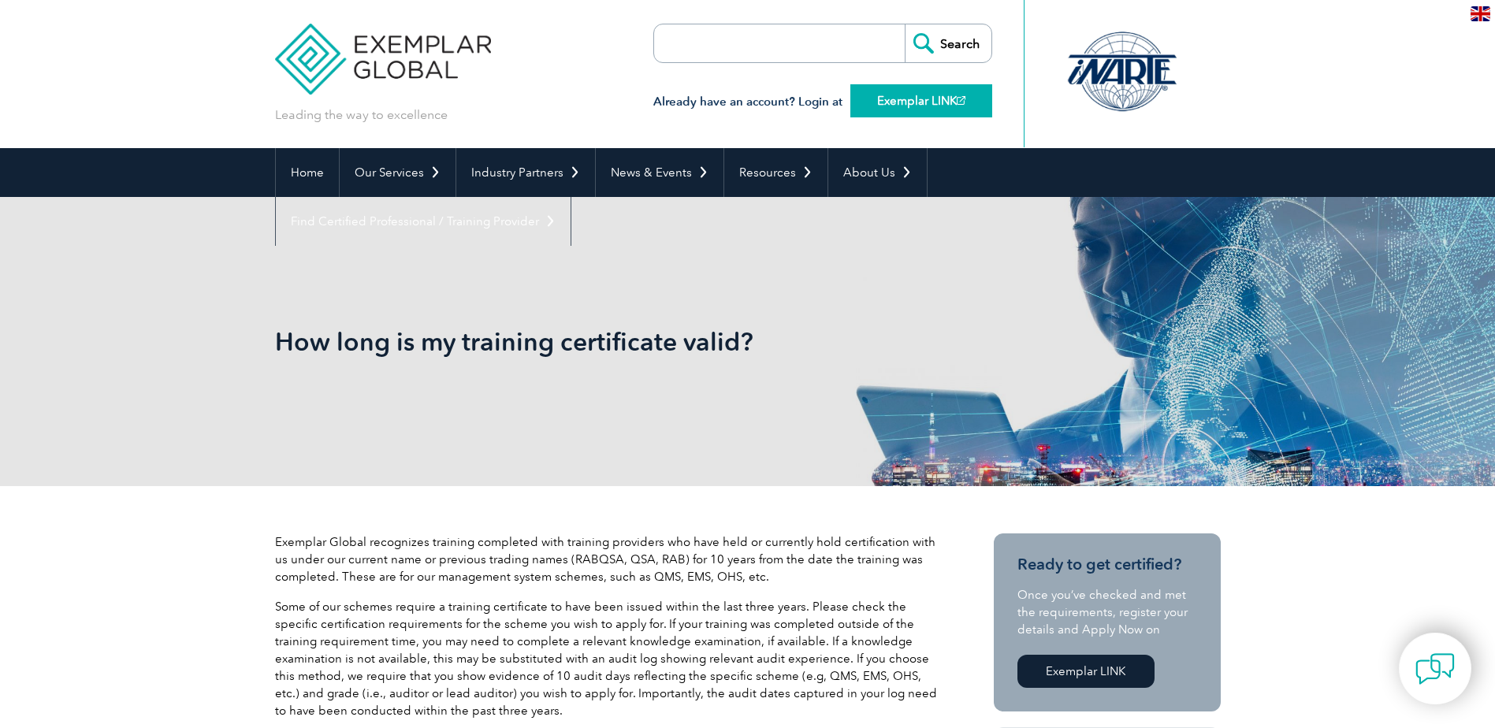
click at [886, 95] on link "Exemplar LINK" at bounding box center [921, 100] width 142 height 33
